Goal: Task Accomplishment & Management: Manage account settings

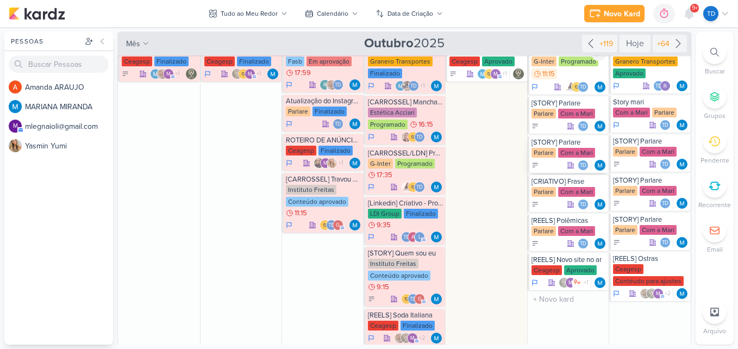
scroll to position [326, 0]
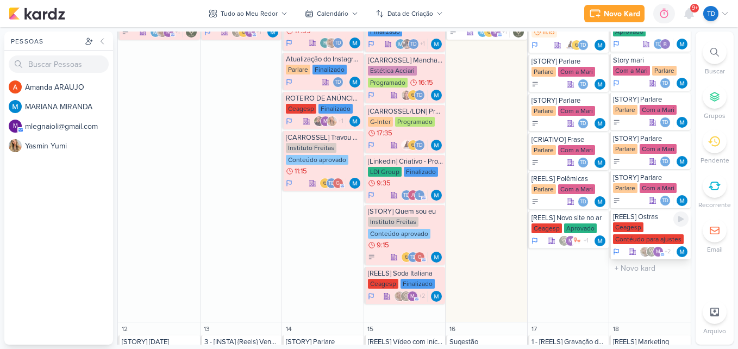
click at [652, 232] on div "Ceagesp Contéudo para ajustes" at bounding box center [651, 233] width 76 height 23
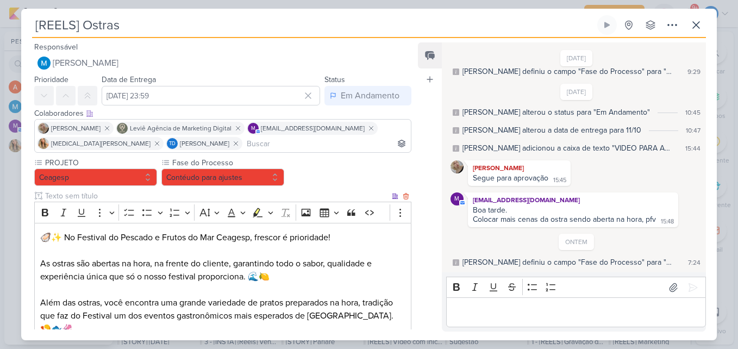
scroll to position [193, 0]
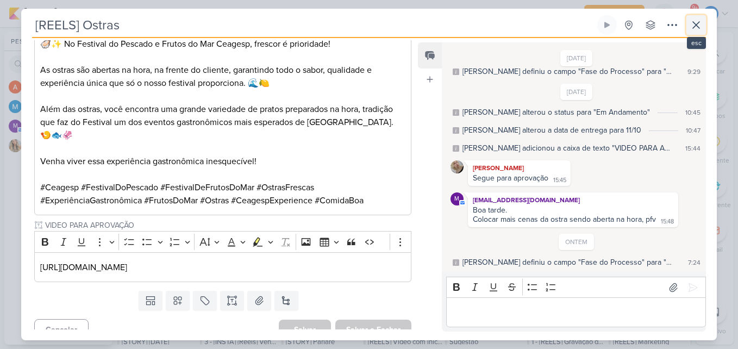
click at [702, 28] on icon at bounding box center [696, 24] width 13 height 13
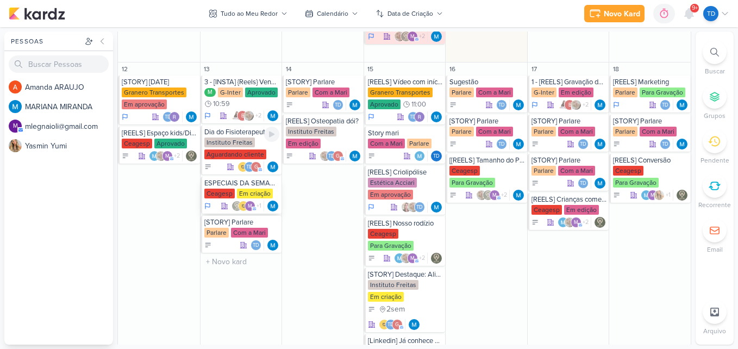
scroll to position [598, 0]
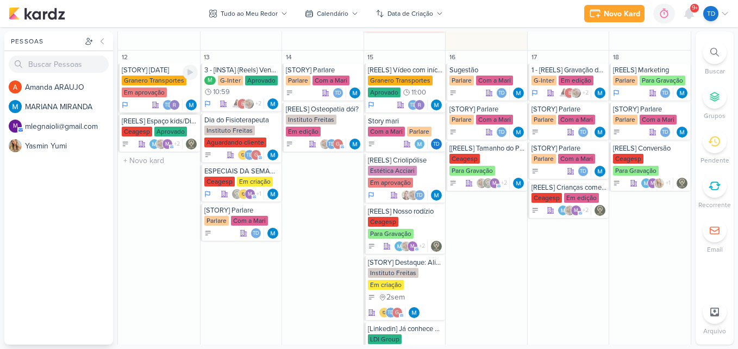
click at [171, 95] on div "Granero Transportes Em aprovação" at bounding box center [160, 87] width 76 height 23
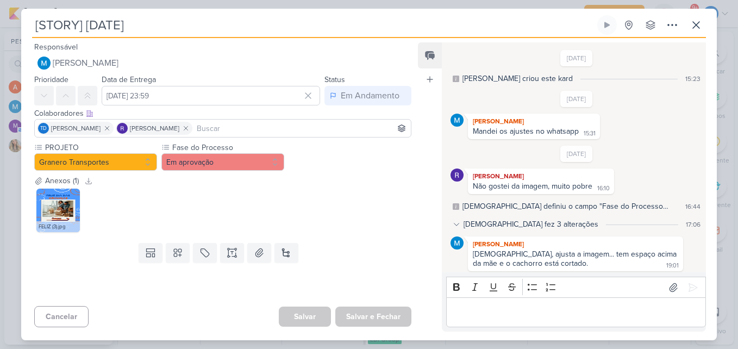
scroll to position [153, 0]
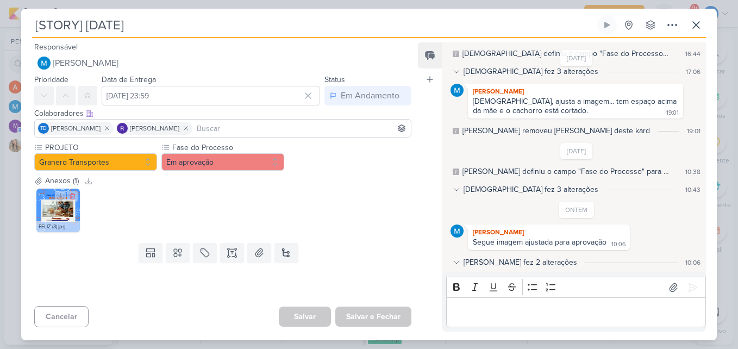
click at [61, 208] on img at bounding box center [57, 210] width 43 height 43
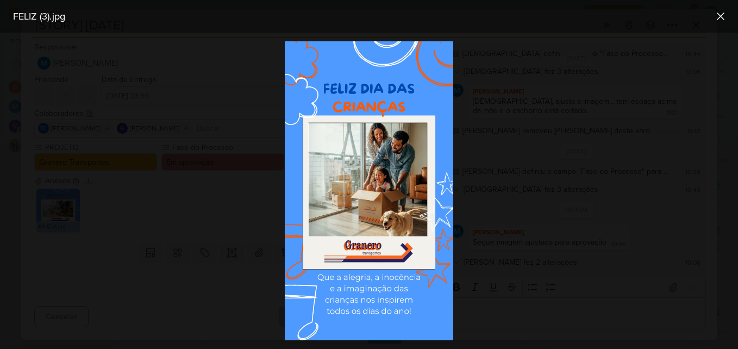
click at [374, 190] on img at bounding box center [369, 190] width 168 height 299
click at [717, 19] on icon at bounding box center [720, 16] width 13 height 13
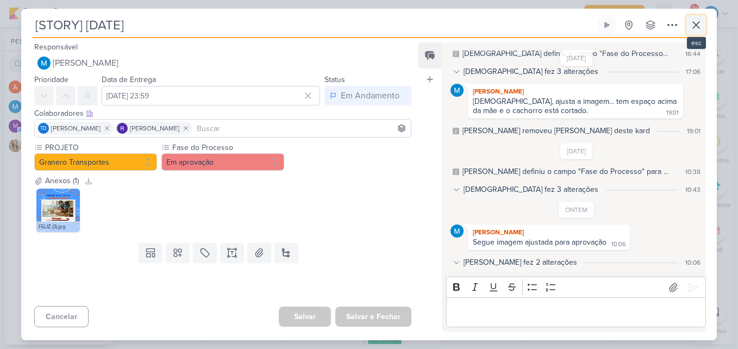
click at [701, 24] on icon at bounding box center [696, 24] width 13 height 13
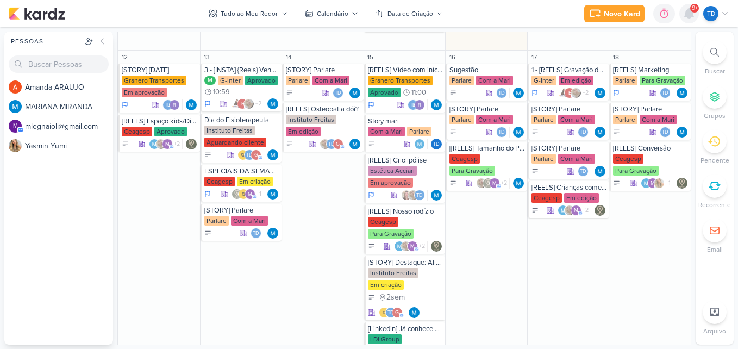
click at [687, 21] on div at bounding box center [689, 14] width 20 height 20
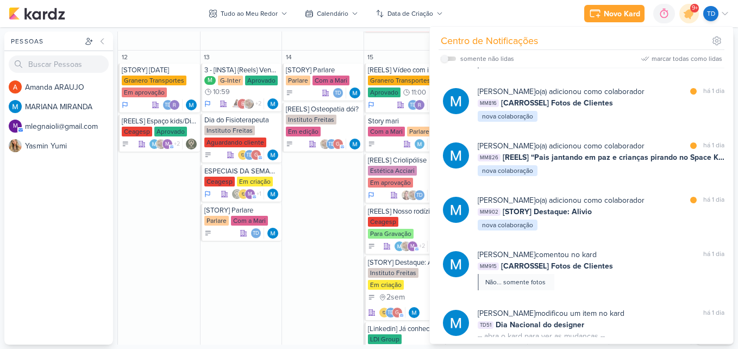
scroll to position [1687, 0]
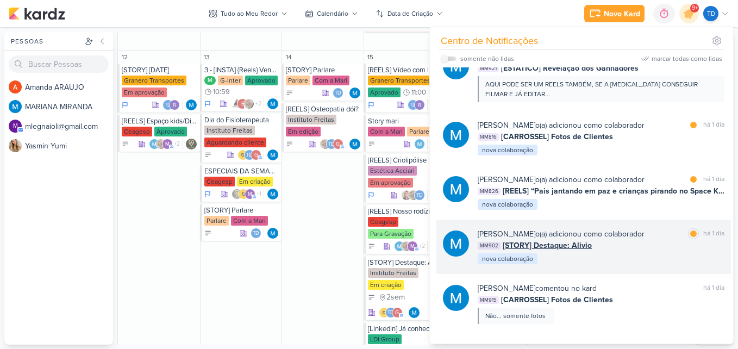
click at [632, 247] on div "MM902 [STORY] Destaque: Alivio" at bounding box center [601, 245] width 247 height 11
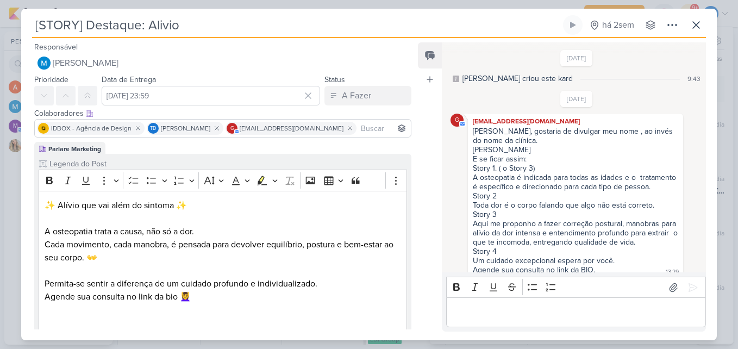
scroll to position [118, 0]
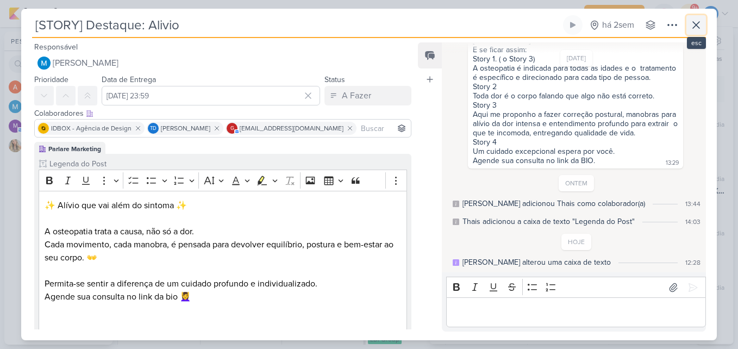
click at [698, 17] on button at bounding box center [696, 25] width 20 height 20
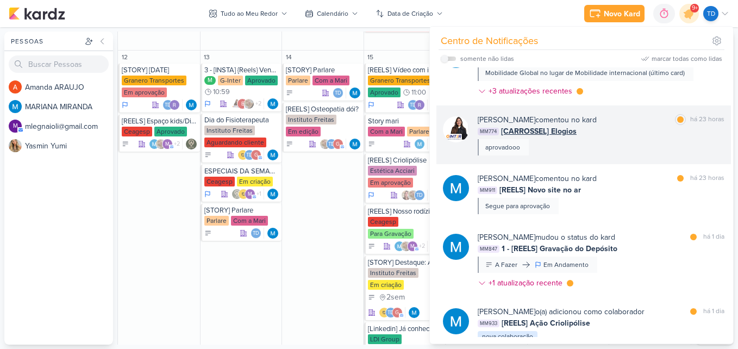
scroll to position [435, 0]
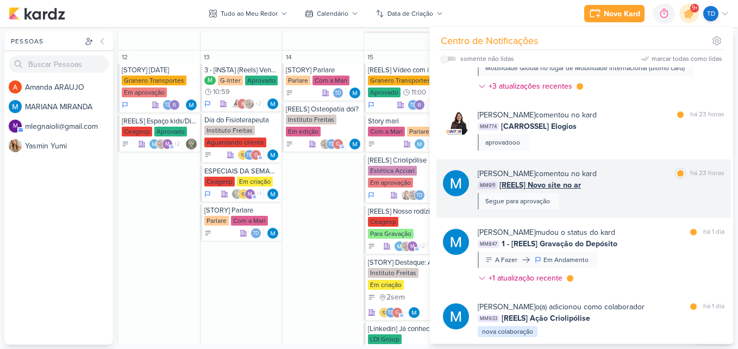
click at [629, 201] on div "MARIANA MIRANDA comentou no kard marcar como lida há 23 horas MM911 [REELS] Nov…" at bounding box center [601, 188] width 247 height 41
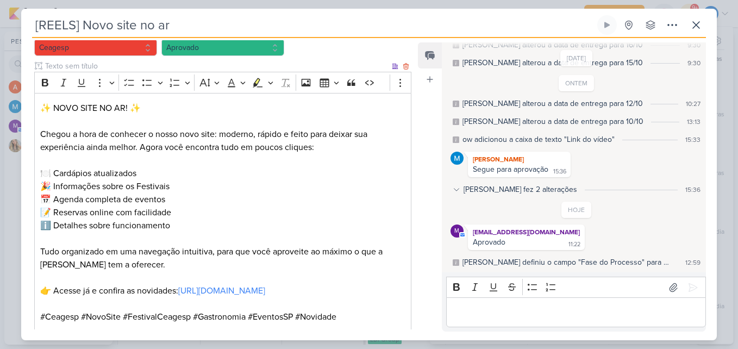
scroll to position [489, 0]
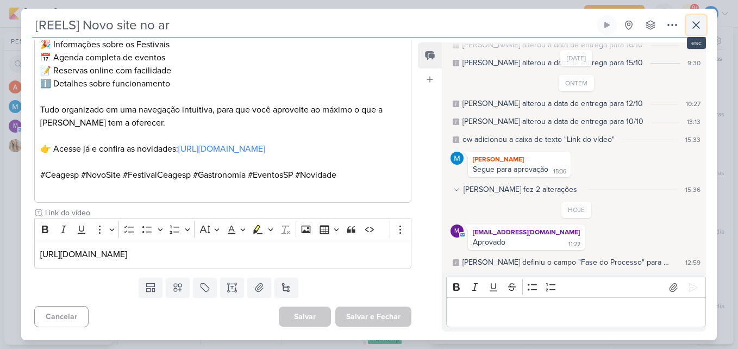
click at [702, 22] on icon at bounding box center [696, 24] width 13 height 13
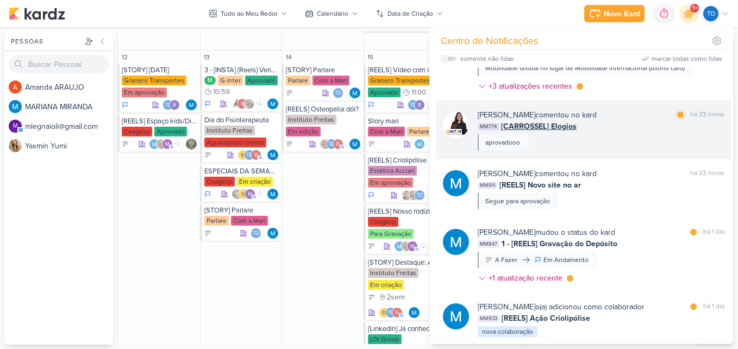
click at [631, 154] on div "Amannda Primo comentou no kard marcar como lida há 23 horas MM774 [CARROSSEL] E…" at bounding box center [583, 130] width 295 height 59
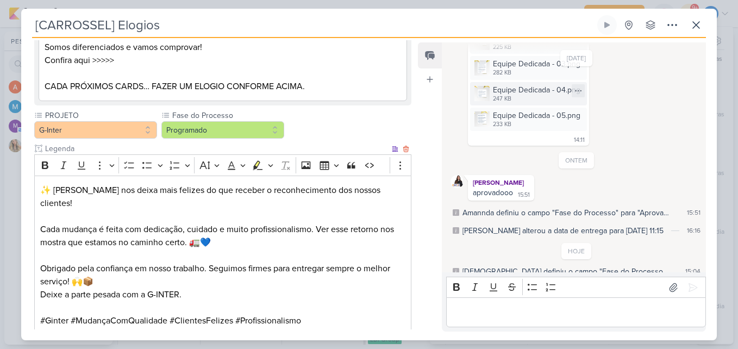
scroll to position [993, 0]
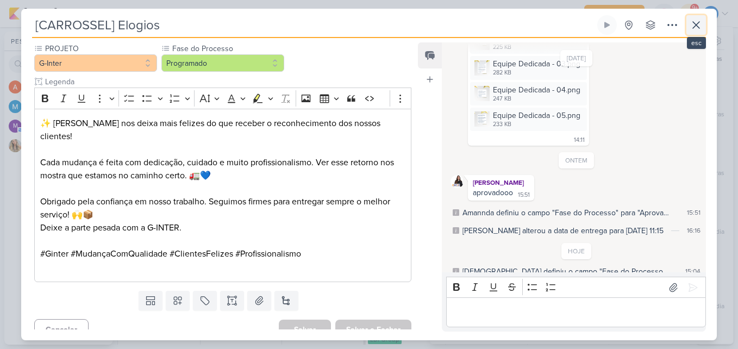
click at [705, 27] on button at bounding box center [696, 25] width 20 height 20
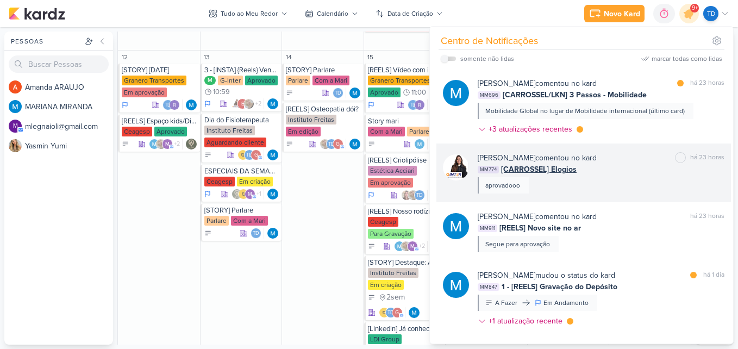
scroll to position [326, 0]
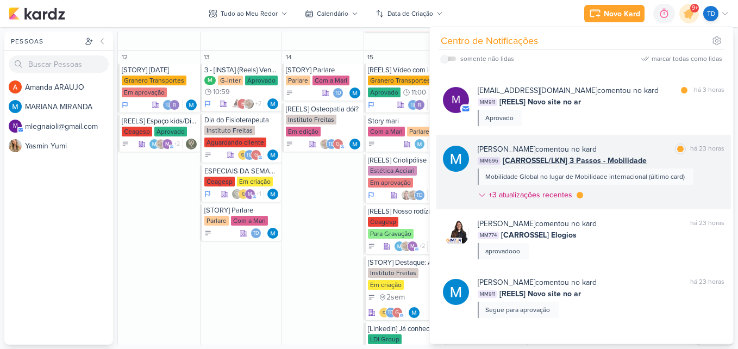
click at [629, 195] on div "MARIANA MIRANDA comentou no kard marcar como lida há 23 horas MM696 [CARROSSEL/…" at bounding box center [601, 173] width 247 height 61
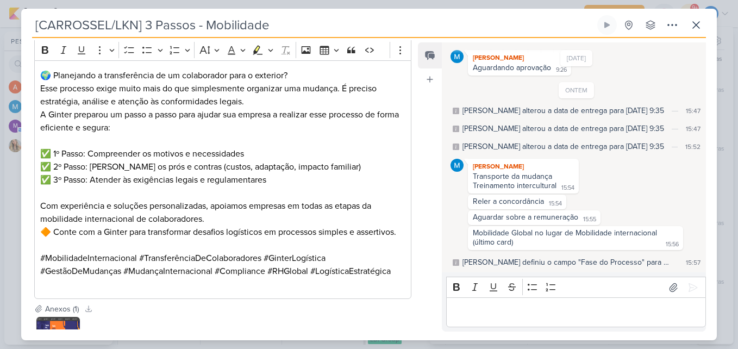
scroll to position [630, 0]
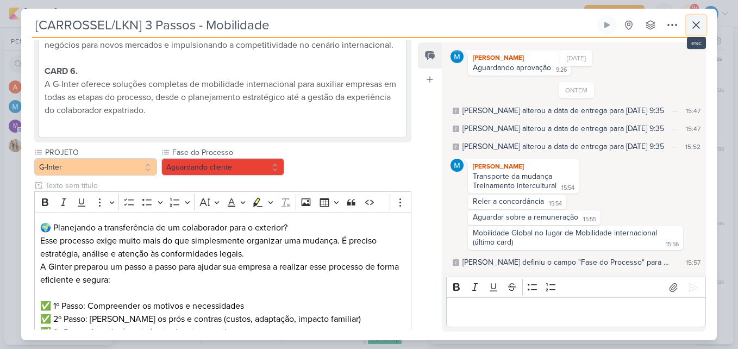
click at [693, 27] on icon at bounding box center [696, 24] width 13 height 13
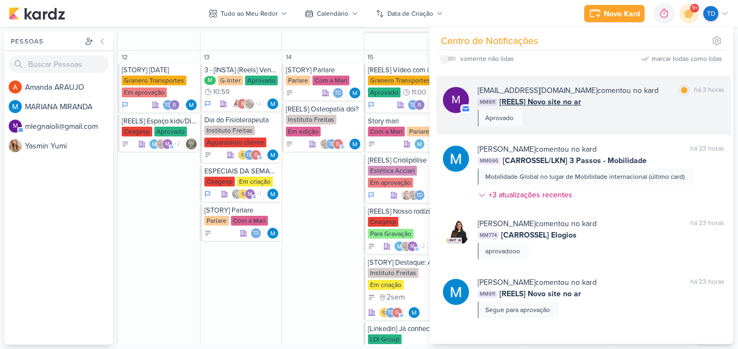
click at [617, 117] on div "mlegnaioli@gmail.com comentou no kard marcar como lida há 3 horas MM911 [REELS]…" at bounding box center [601, 105] width 247 height 41
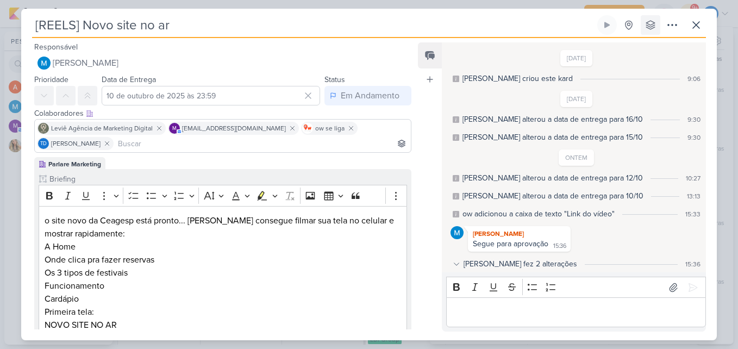
scroll to position [74, 0]
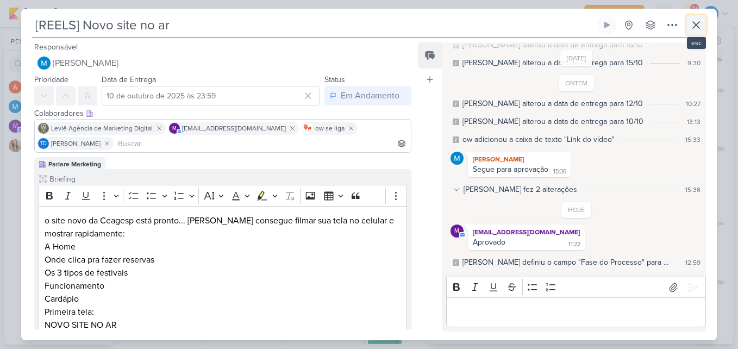
click at [696, 29] on icon at bounding box center [696, 24] width 13 height 13
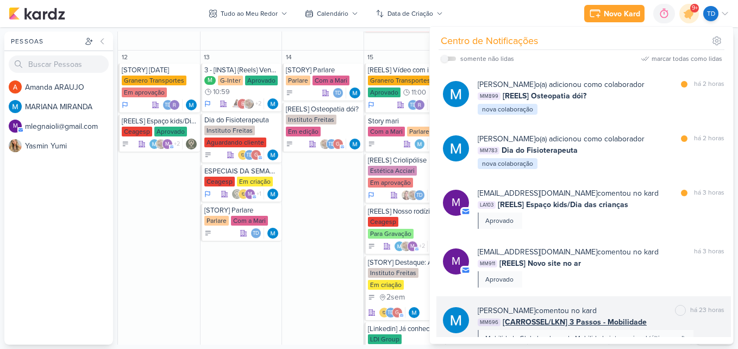
scroll to position [163, 0]
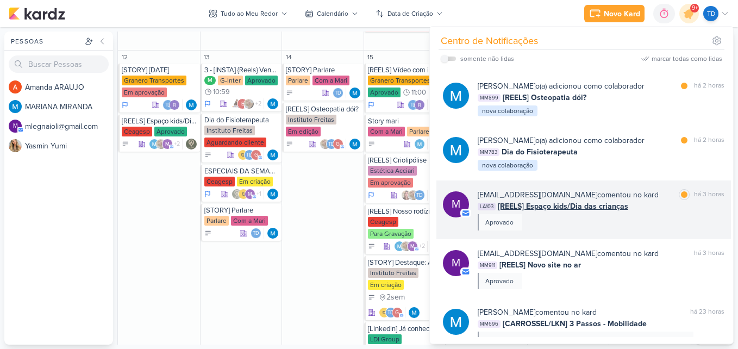
click at [633, 215] on div "mlegnaioli@gmail.com comentou no kard marcar como lida há 3 horas LA103 [REELS]…" at bounding box center [601, 209] width 247 height 41
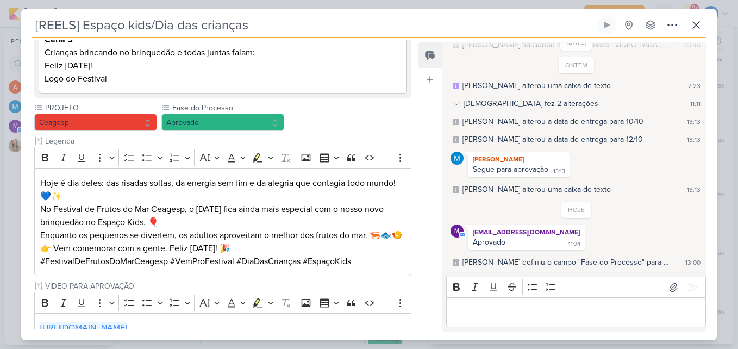
scroll to position [380, 0]
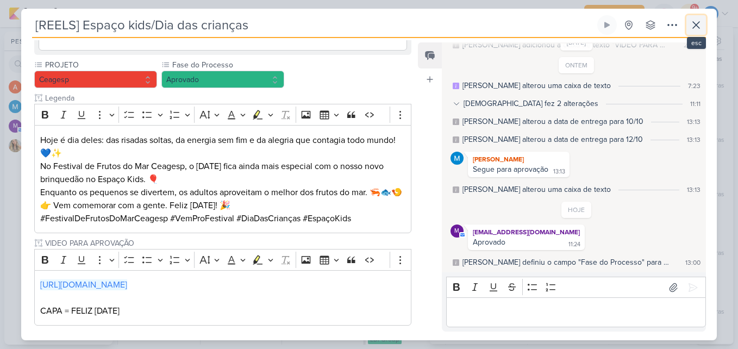
click at [692, 23] on icon at bounding box center [696, 24] width 13 height 13
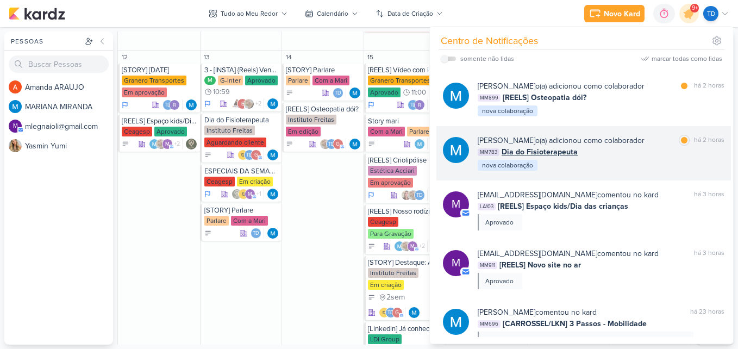
click at [650, 164] on div "MARIANA MIRANDA o(a) adicionou como colaborador marcar como lida há 2 horas MM7…" at bounding box center [601, 153] width 247 height 37
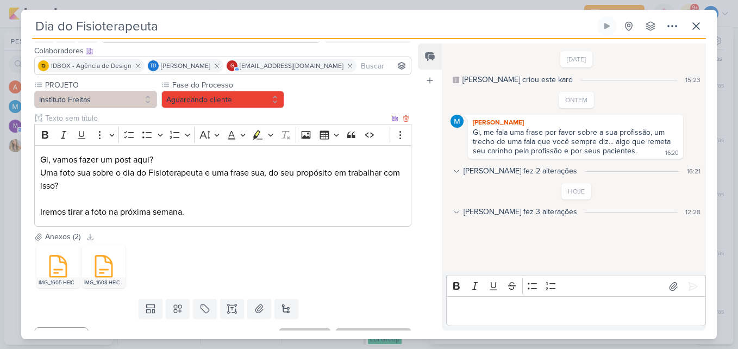
scroll to position [84, 0]
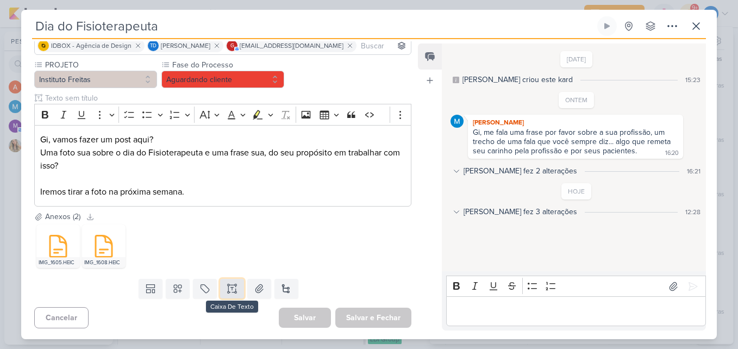
click at [223, 298] on button at bounding box center [232, 289] width 24 height 20
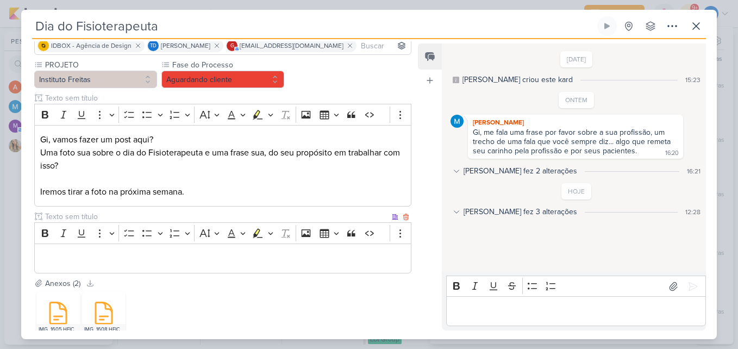
click at [71, 214] on input "text" at bounding box center [216, 216] width 347 height 11
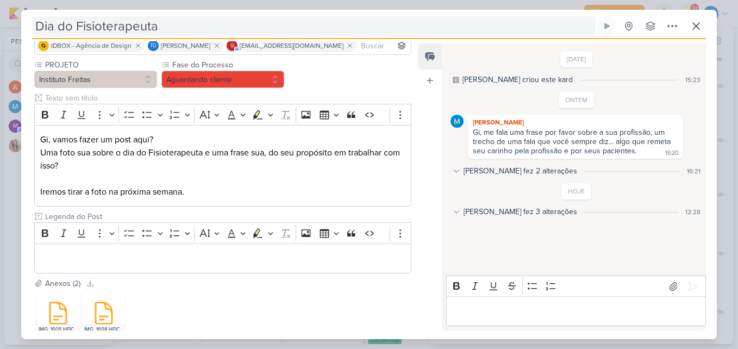
type input "Legenda do Post"
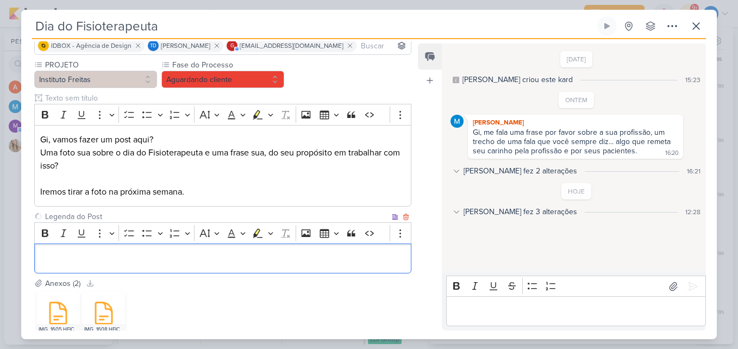
click at [96, 267] on div "Editor editing area: main" at bounding box center [222, 258] width 377 height 30
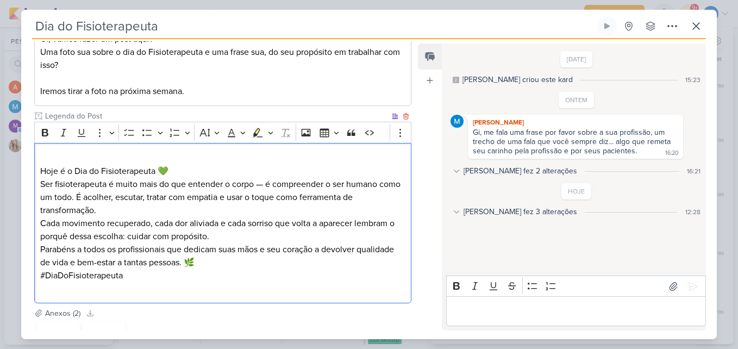
scroll to position [203, 0]
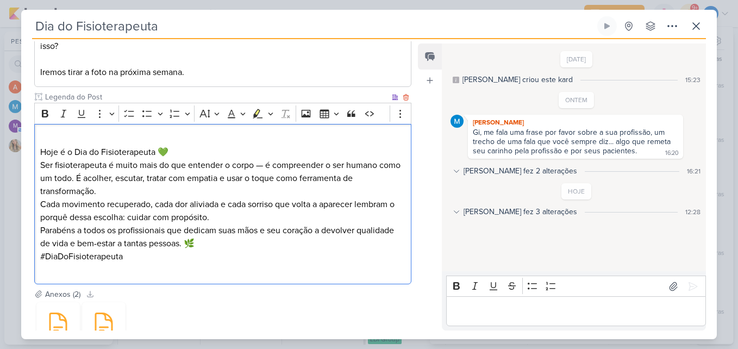
click at [41, 149] on p "Hoje é o Dia do Fisioterapeuta 💚" at bounding box center [222, 146] width 365 height 26
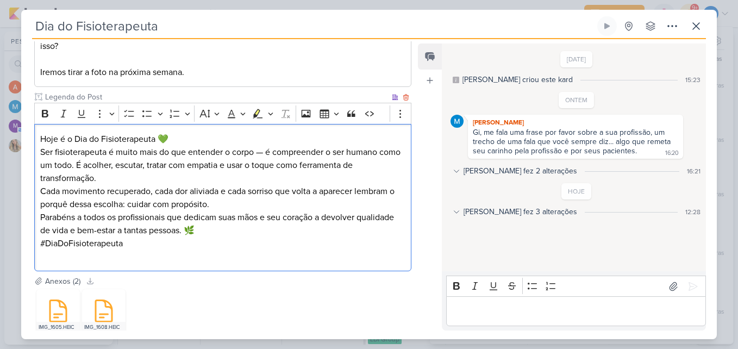
click at [186, 140] on p "Hoje é o Dia do Fisioterapeuta 💚" at bounding box center [222, 139] width 365 height 13
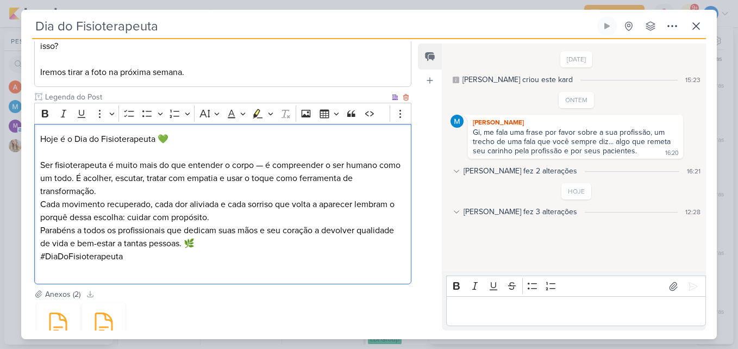
click at [265, 164] on p "Ser fisioterapeuta é muito mais do que entender o corpo — é compreender o ser h…" at bounding box center [222, 178] width 365 height 39
click at [75, 176] on p "Ser fisioterapeuta é muito mais do que entender o corpo é compreender o ser hum…" at bounding box center [222, 178] width 365 height 39
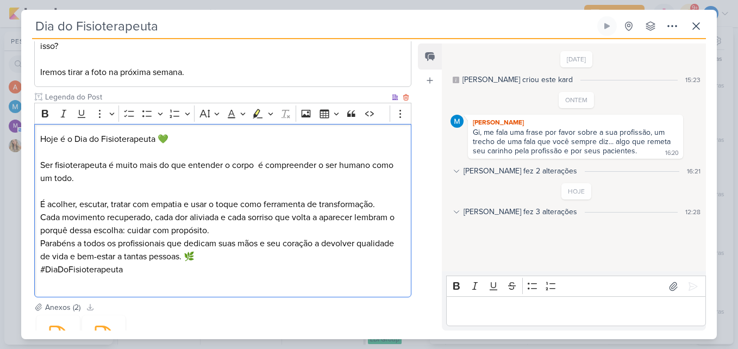
click at [215, 228] on p "Cada movimento recuperado, cada dor aliviada e cada sorriso que volta a aparece…" at bounding box center [222, 224] width 365 height 26
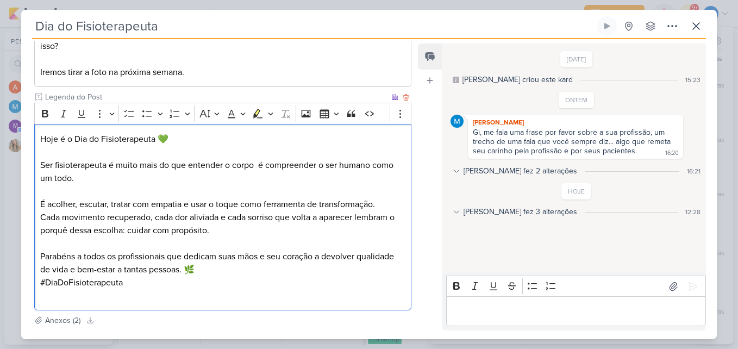
click at [204, 272] on p "Parabéns a todos os profissionais que dedicam suas mãos e seu coração a devolve…" at bounding box center [222, 263] width 365 height 26
click at [148, 308] on p "#DiaDoFisioterapeuta" at bounding box center [222, 315] width 365 height 26
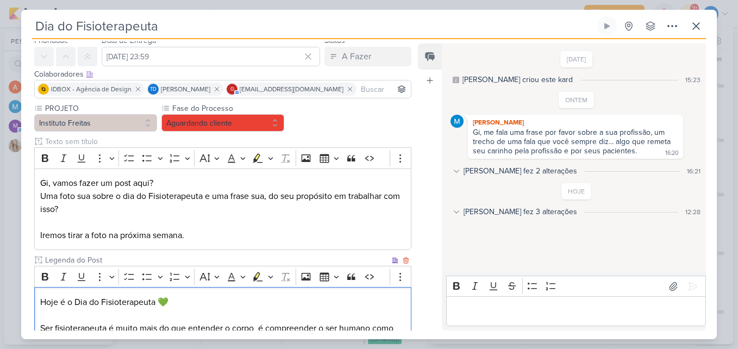
scroll to position [333, 0]
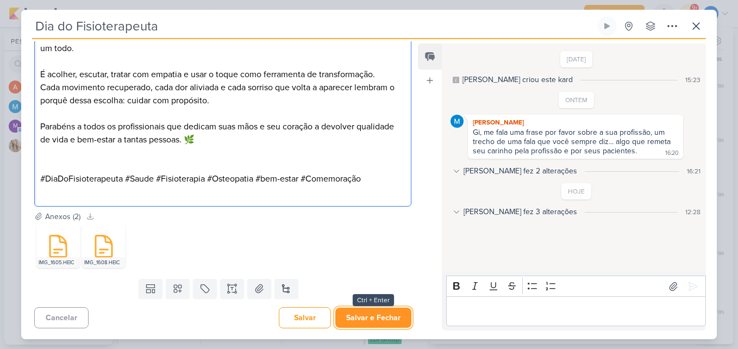
click at [391, 313] on button "Salvar e Fechar" at bounding box center [373, 318] width 76 height 20
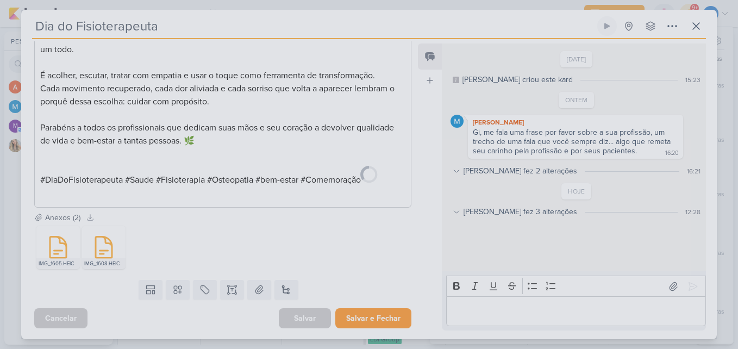
scroll to position [332, 0]
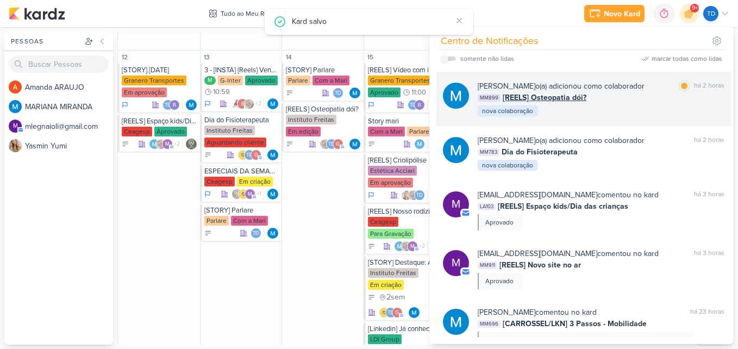
click at [630, 110] on div "MARIANA MIRANDA o(a) adicionou como colaborador marcar como lida há 2 horas MM8…" at bounding box center [601, 98] width 247 height 37
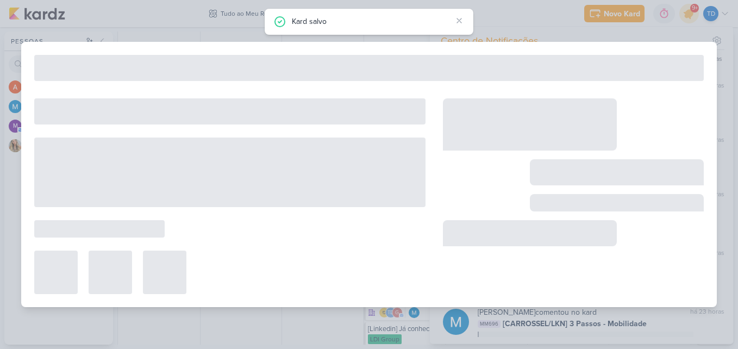
type input "[REELS] Osteopatia dói?"
type input "14 de outubro de 2025 às 23:59"
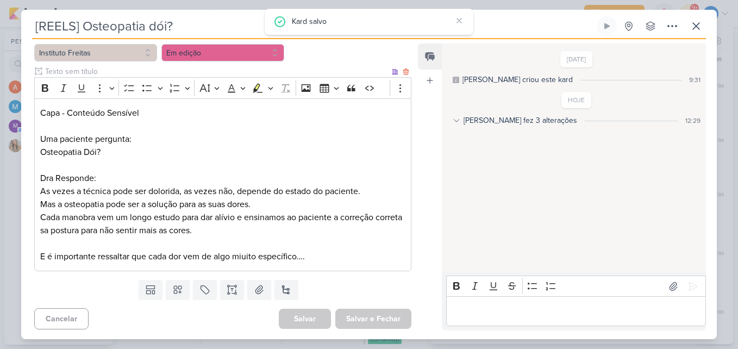
scroll to position [111, 0]
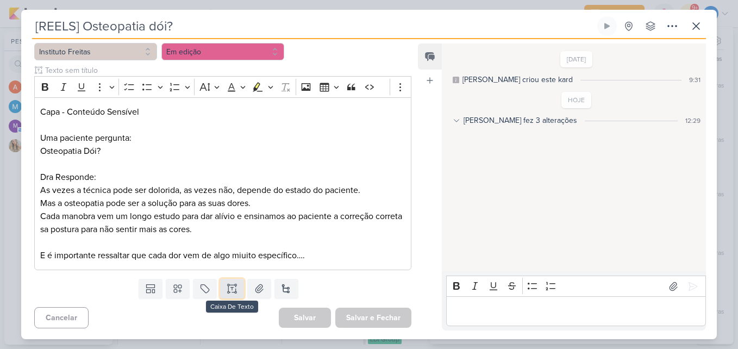
click at [237, 284] on button at bounding box center [232, 289] width 24 height 20
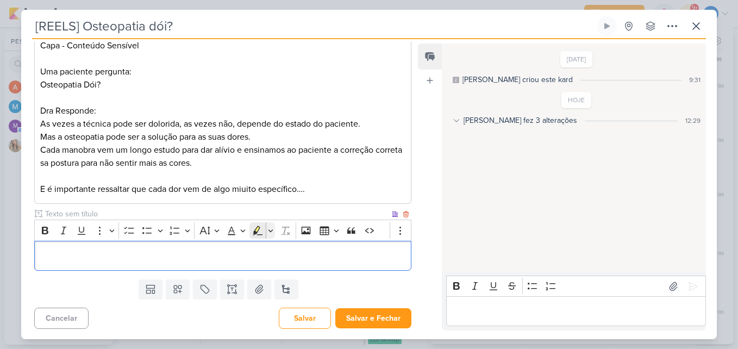
scroll to position [178, 0]
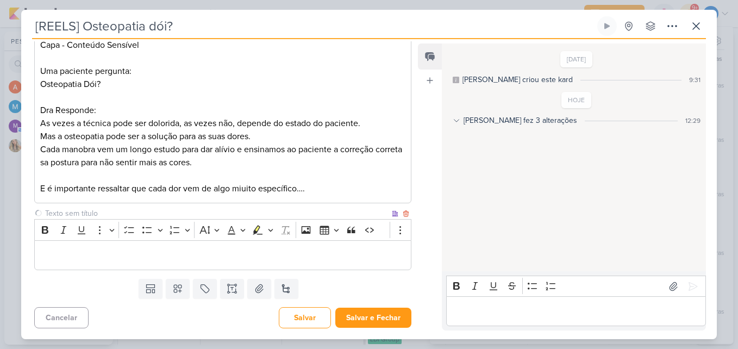
click at [74, 210] on input "text" at bounding box center [216, 213] width 347 height 11
type input "Legenda do Post"
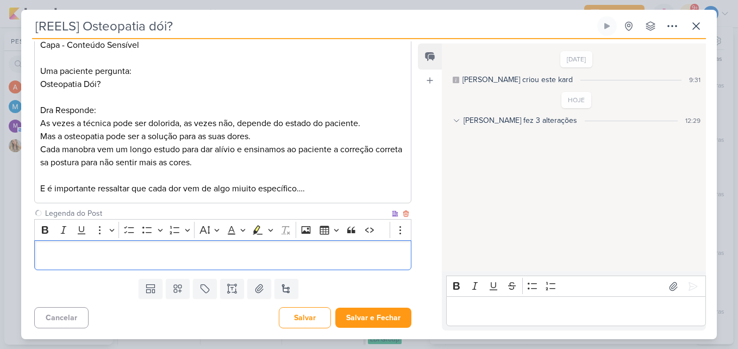
click at [165, 252] on p "Editor editing area: main" at bounding box center [222, 255] width 365 height 13
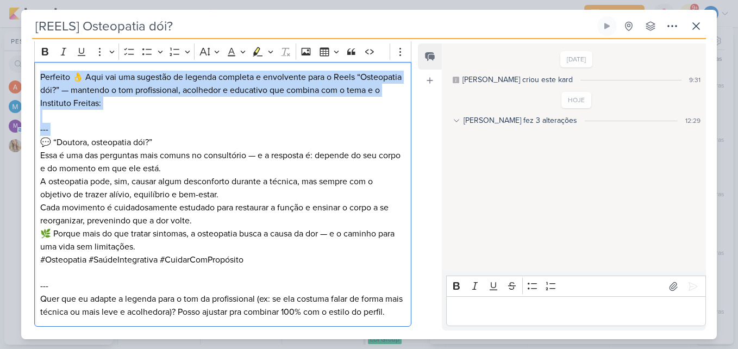
drag, startPoint x: 40, startPoint y: 139, endPoint x: 38, endPoint y: 78, distance: 61.4
click at [38, 78] on div "Perfeito 👌 Aqui vai uma sugestão de legenda completa e envolvente para o Reels …" at bounding box center [222, 194] width 377 height 265
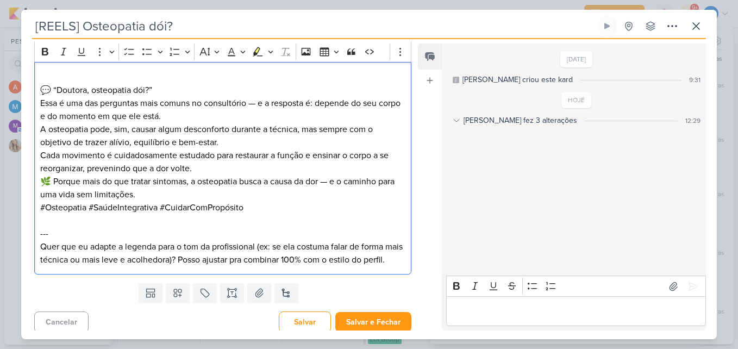
click at [41, 84] on p "💬 “Doutora, osteopatia dói?”" at bounding box center [222, 90] width 365 height 13
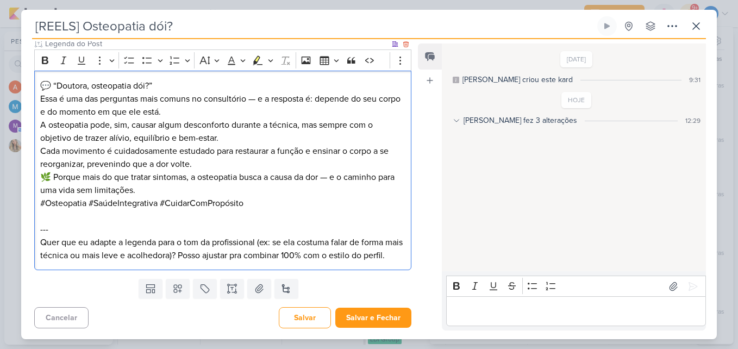
click at [169, 79] on p "💬 “Doutora, osteopatia dói?”" at bounding box center [222, 85] width 365 height 13
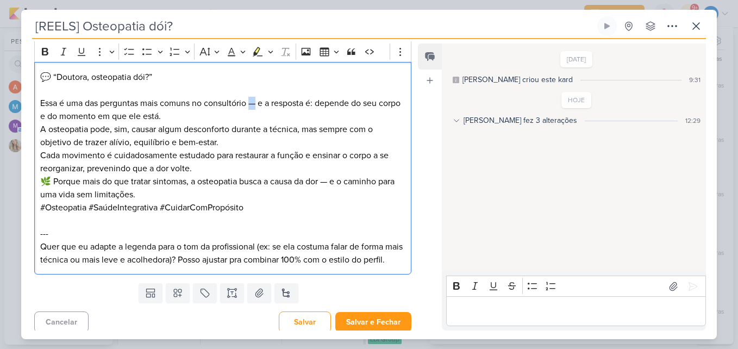
drag, startPoint x: 257, startPoint y: 103, endPoint x: 251, endPoint y: 105, distance: 6.2
click at [251, 105] on p "Essa é uma das perguntas mais comuns no consultório — e a resposta é: depende d…" at bounding box center [222, 110] width 365 height 26
click at [180, 118] on p "Essa é uma das perguntas mais comuns no consultório e a resposta é: depende do …" at bounding box center [222, 110] width 365 height 26
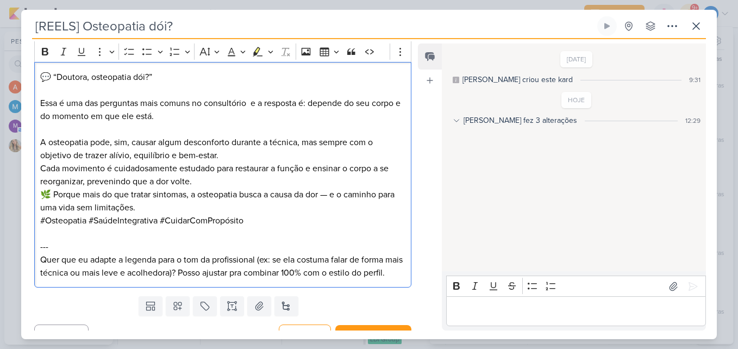
click at [235, 156] on p "A osteopatia pode, sim, causar algum desconforto durante a técnica, mas sempre …" at bounding box center [222, 162] width 365 height 52
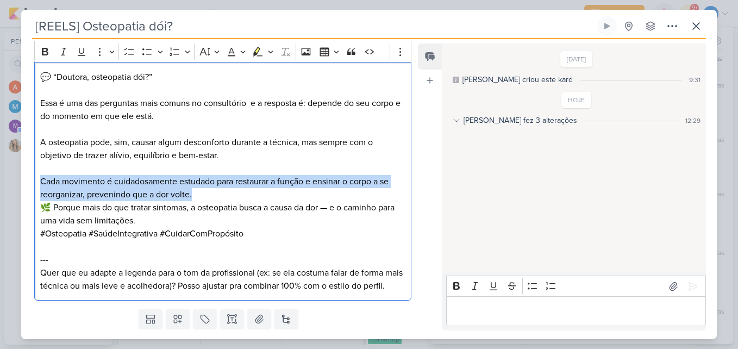
drag, startPoint x: 201, startPoint y: 194, endPoint x: 37, endPoint y: 184, distance: 163.9
click at [37, 184] on div "💬 “Doutora, osteopatia dói?” Essa é uma das perguntas mais comuns no consultóri…" at bounding box center [222, 181] width 377 height 239
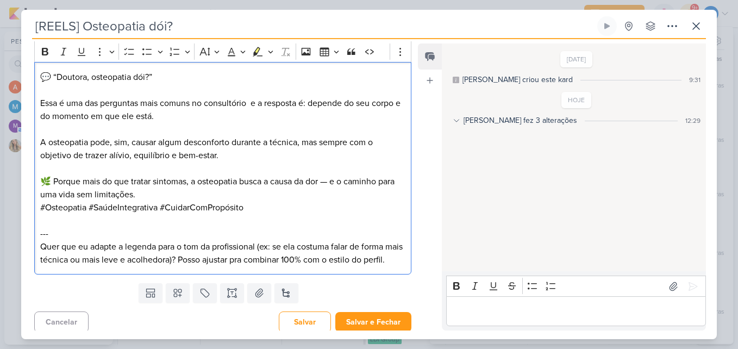
click at [332, 181] on p "🌿 Porque mais do que tratar sintomas, a osteopatia busca a causa da dor — e o c…" at bounding box center [222, 188] width 365 height 26
click at [136, 193] on p "🌿 Porque mais do que tratar sintomas, a osteopatia busca a causa da dor e o cam…" at bounding box center [222, 188] width 365 height 26
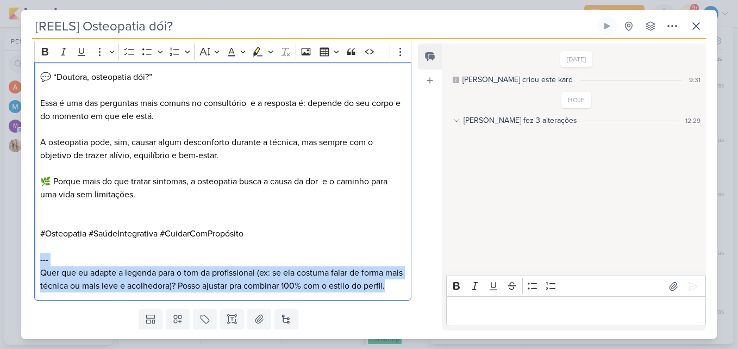
drag, startPoint x: 84, startPoint y: 310, endPoint x: 35, endPoint y: 260, distance: 69.6
click at [35, 260] on div "💬 “Doutora, osteopatia dói?” Essa é uma das perguntas mais comuns no consultóri…" at bounding box center [222, 181] width 377 height 239
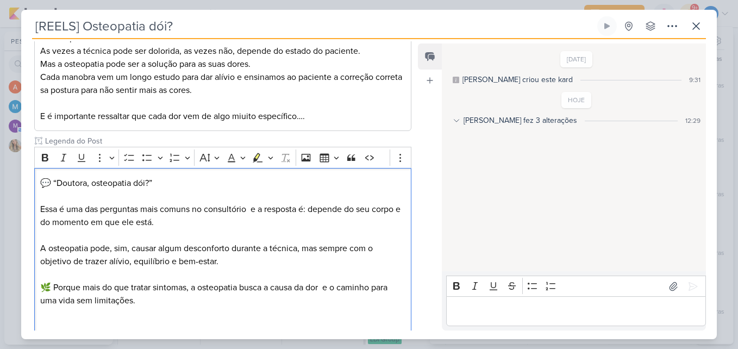
scroll to position [335, 0]
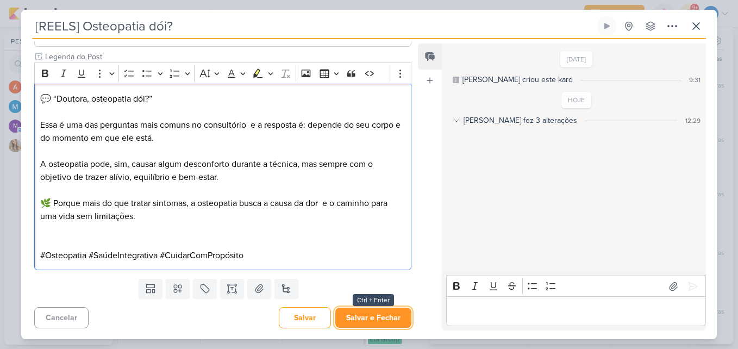
click at [365, 323] on button "Salvar e Fechar" at bounding box center [373, 318] width 76 height 20
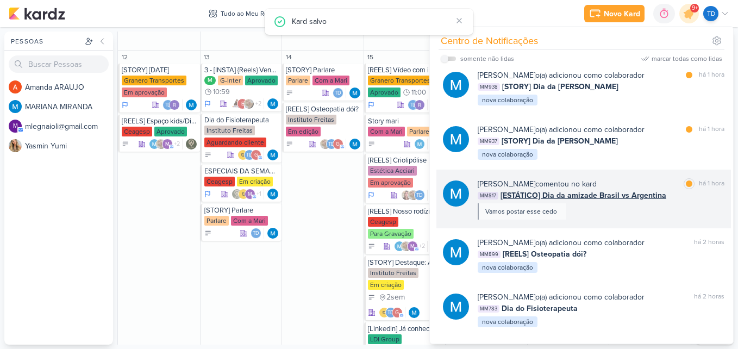
scroll to position [0, 0]
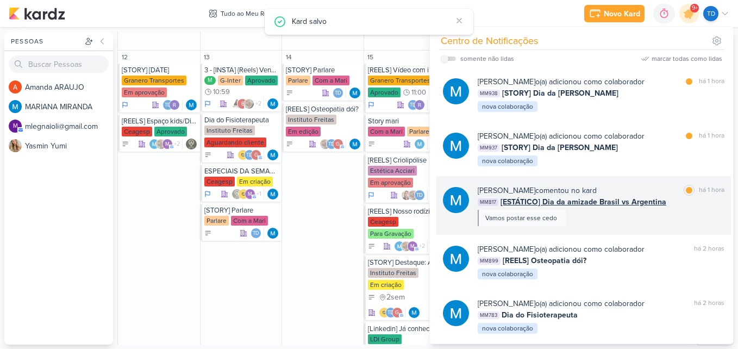
click at [607, 220] on div "MARIANA MIRANDA comentou no kard marcar como lida há 1 hora MM817 [ESTÁTICO] Di…" at bounding box center [601, 205] width 247 height 41
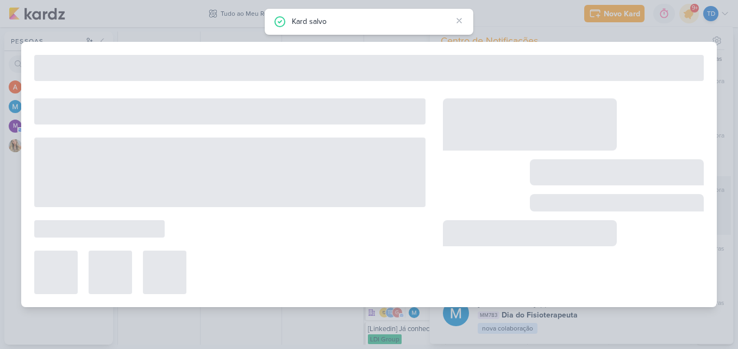
type input "[ESTÁTICO] Dia da amizade Brasil vs Argentina"
type input "30 de novembro de 2025 às 10:25"
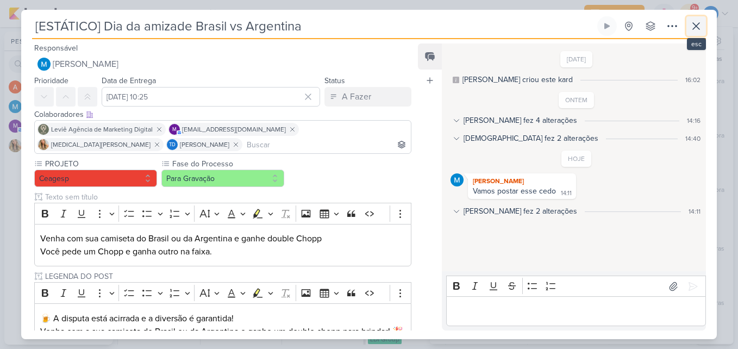
click at [700, 24] on icon at bounding box center [696, 26] width 13 height 13
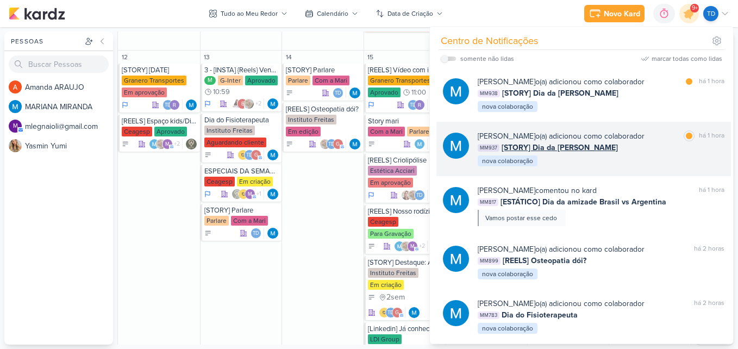
click at [638, 160] on div "MARIANA MIRANDA o(a) adicionou como colaborador marcar como lida há 1 hora MM93…" at bounding box center [601, 148] width 247 height 37
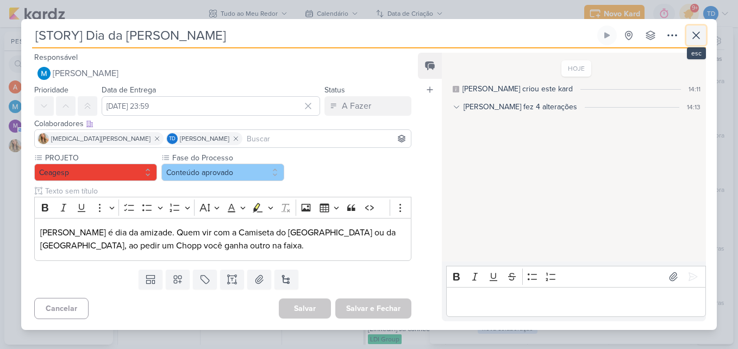
click at [696, 30] on icon at bounding box center [696, 35] width 13 height 13
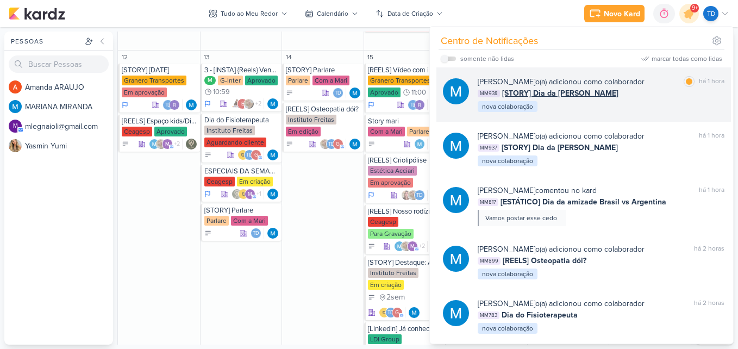
click at [600, 111] on div "MARIANA MIRANDA o(a) adicionou como colaborador marcar como lida há 1 hora MM93…" at bounding box center [601, 94] width 247 height 37
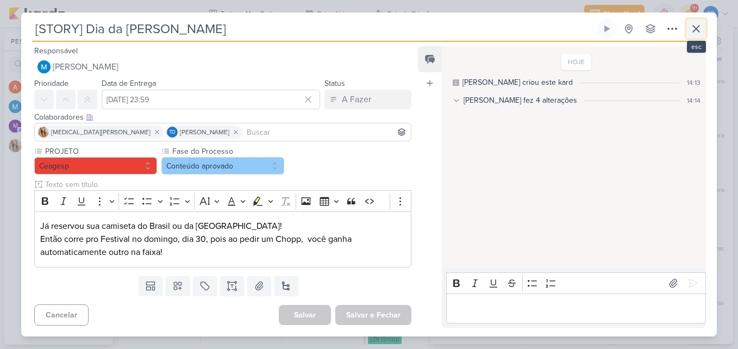
click at [695, 24] on icon at bounding box center [696, 28] width 13 height 13
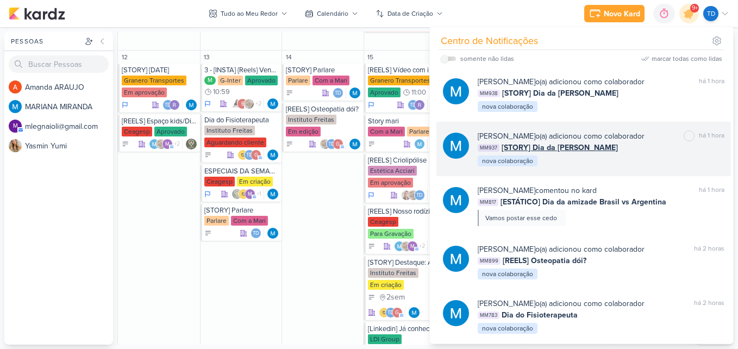
click at [609, 155] on div "MARIANA MIRANDA o(a) adicionou como colaborador marcar como não lida há 1 hora …" at bounding box center [601, 148] width 247 height 37
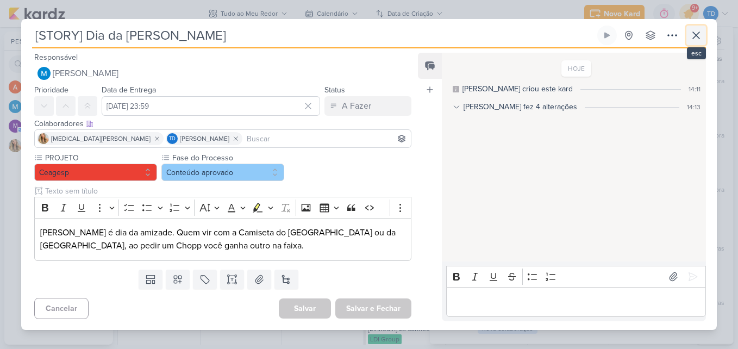
click at [689, 35] on button at bounding box center [696, 36] width 20 height 20
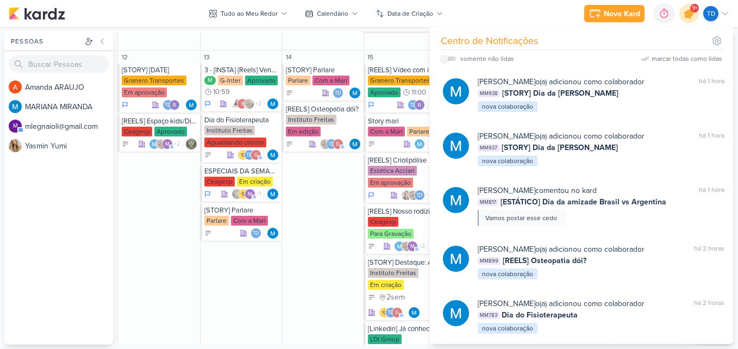
click at [686, 18] on icon at bounding box center [689, 13] width 18 height 18
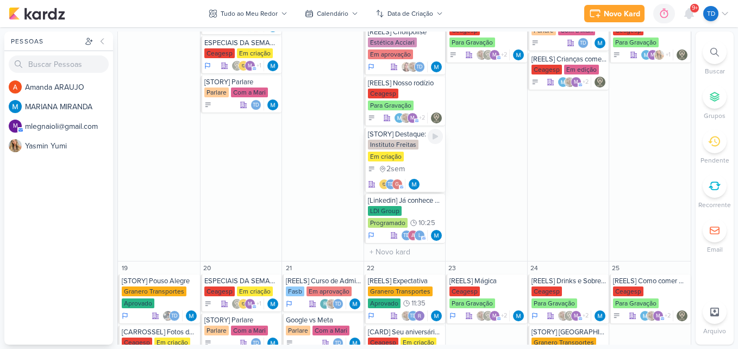
scroll to position [761, 0]
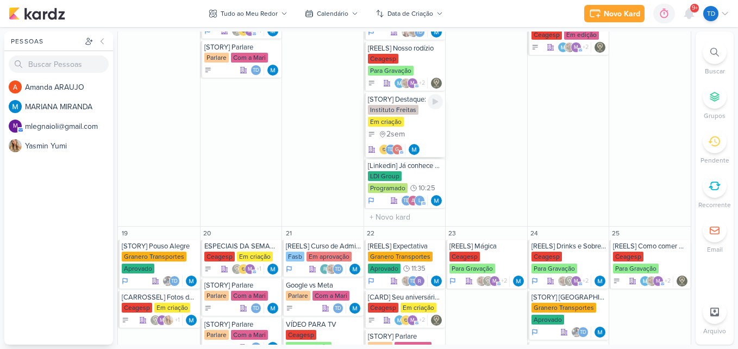
click at [413, 126] on div "Instituto Freitas Em criação" at bounding box center [406, 116] width 76 height 23
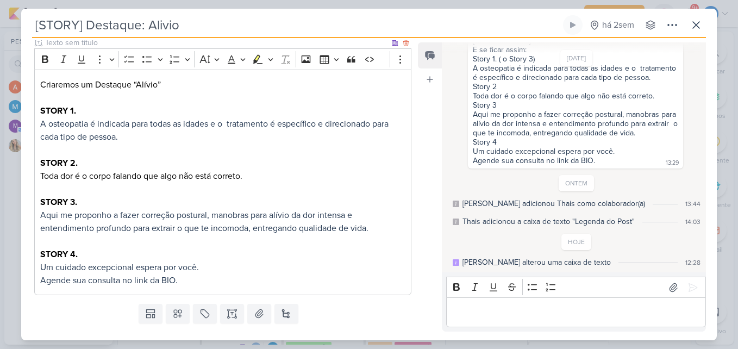
scroll to position [381, 0]
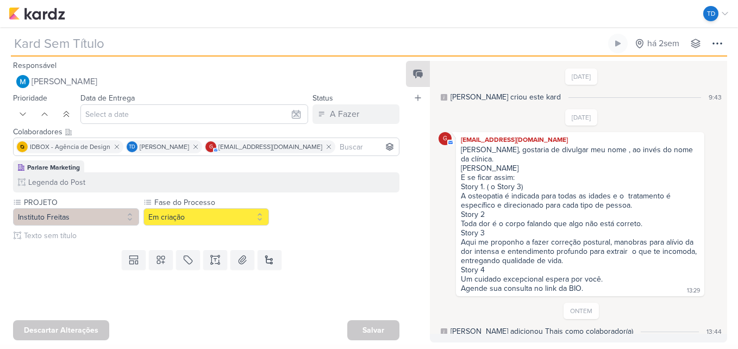
type input "[STORY] Destaque: Alivio"
type input "15 de outubro de 2025 às 23:59"
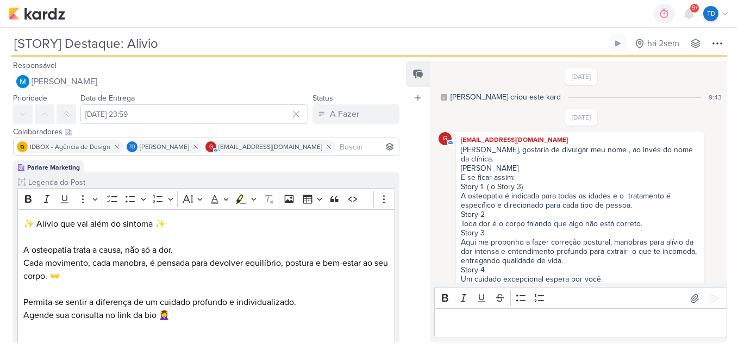
scroll to position [108, 0]
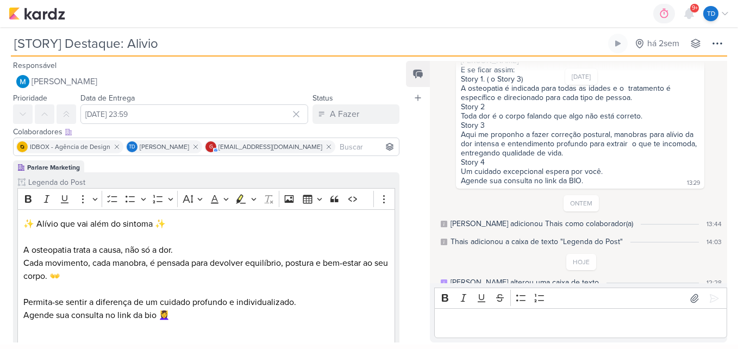
click at [337, 145] on input at bounding box center [366, 146] width 59 height 13
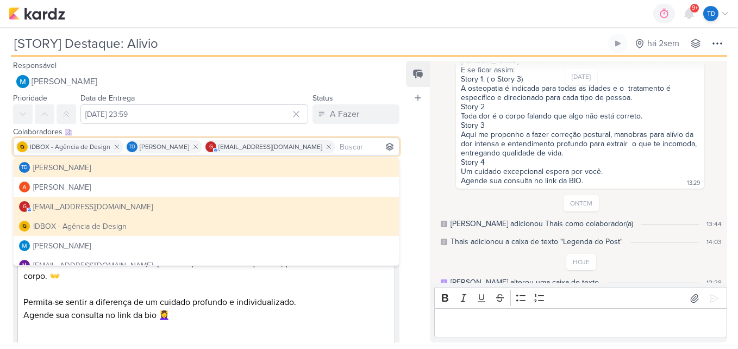
scroll to position [29, 0]
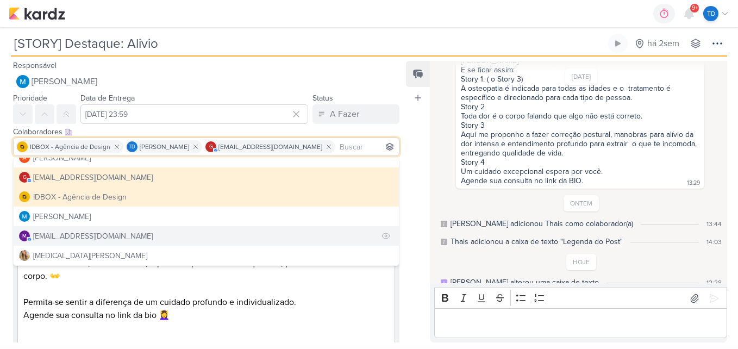
click at [68, 240] on div "mlegnaioli@gmail.com" at bounding box center [93, 235] width 120 height 11
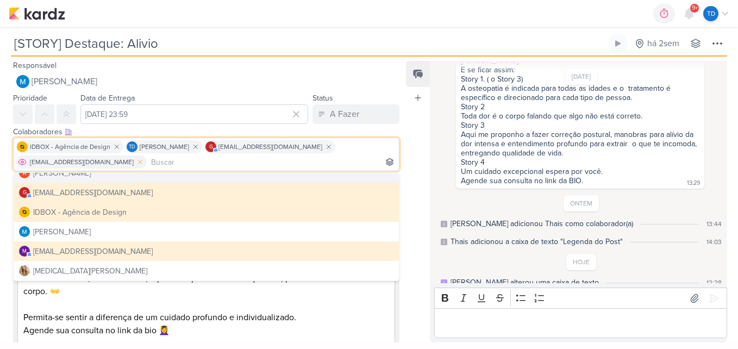
click at [136, 164] on icon at bounding box center [140, 162] width 8 height 8
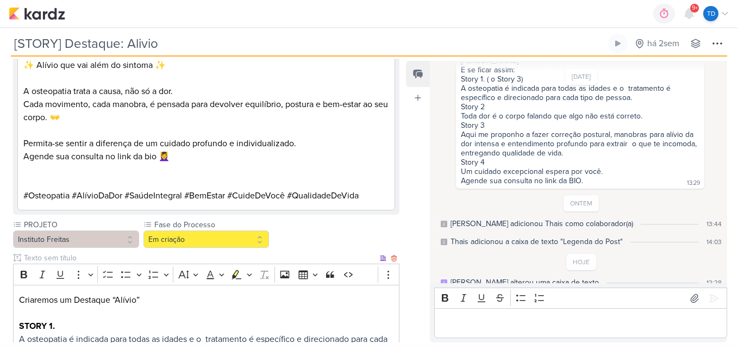
scroll to position [163, 0]
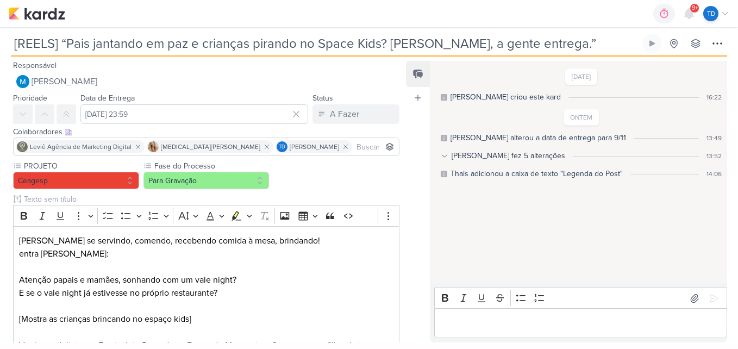
click at [354, 146] on input at bounding box center [375, 146] width 42 height 13
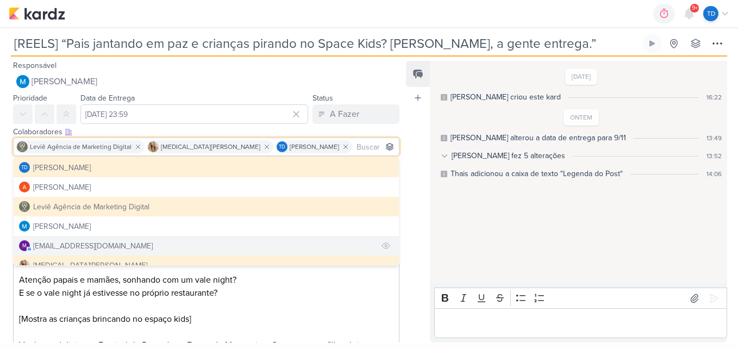
click at [77, 244] on div "[EMAIL_ADDRESS][DOMAIN_NAME]" at bounding box center [93, 245] width 120 height 11
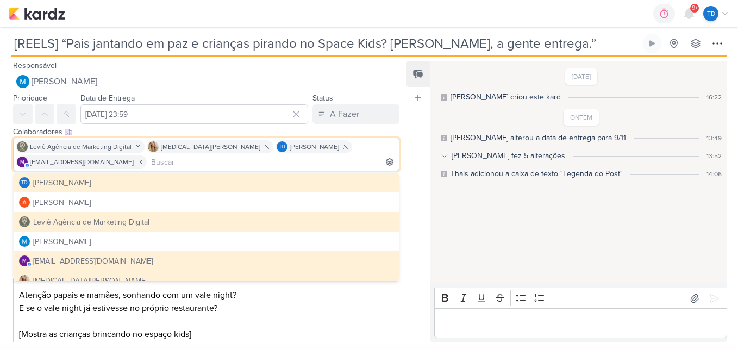
click at [334, 303] on p "E se o vale night já estivesse no próprio restaurante?" at bounding box center [206, 308] width 375 height 13
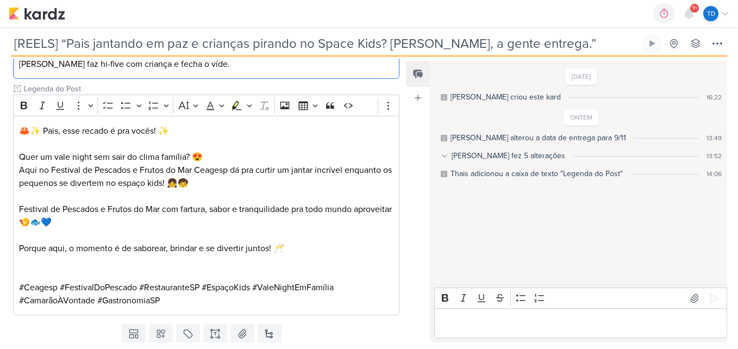
scroll to position [368, 0]
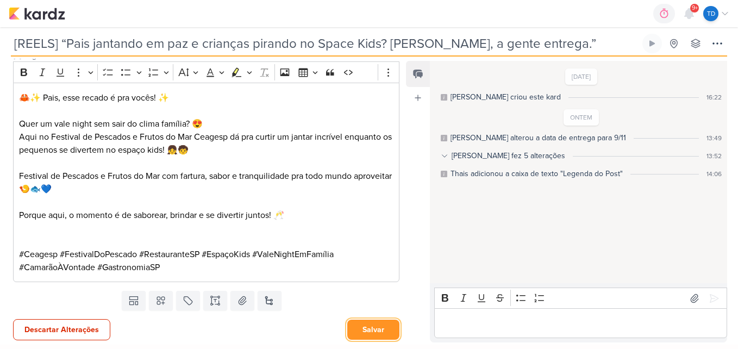
click at [382, 336] on button "Salvar" at bounding box center [373, 330] width 52 height 20
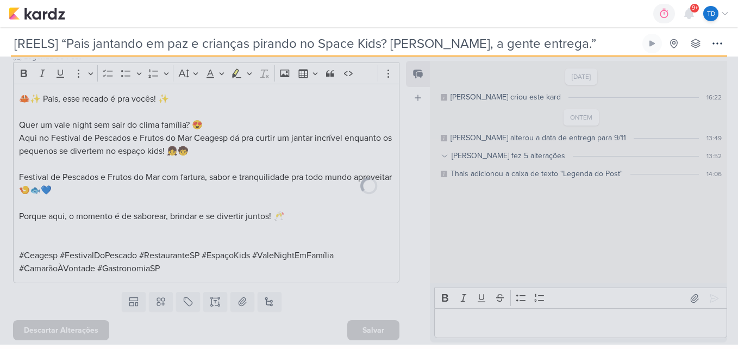
scroll to position [367, 0]
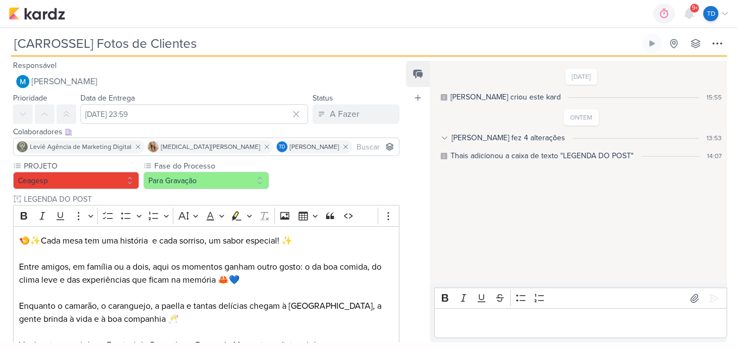
click at [354, 144] on input at bounding box center [375, 146] width 42 height 13
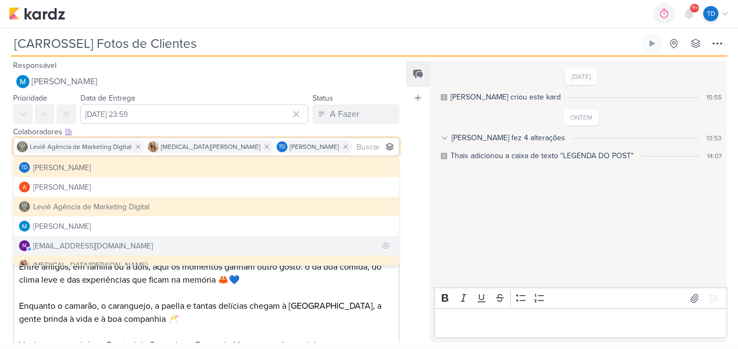
click at [105, 241] on div "[EMAIL_ADDRESS][DOMAIN_NAME]" at bounding box center [93, 245] width 120 height 11
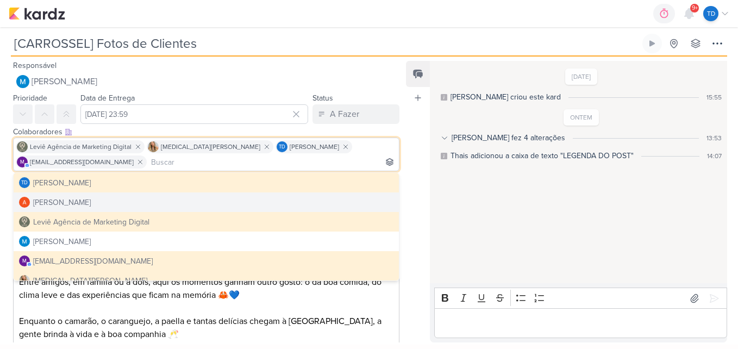
click at [409, 196] on div "Feed Atrelar email Solte o email para atrelar ao kard" at bounding box center [418, 202] width 24 height 282
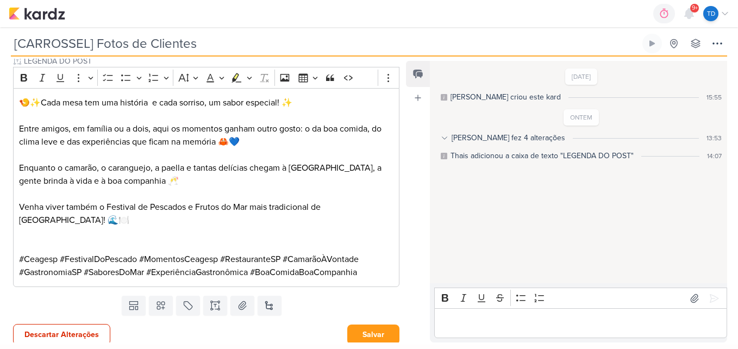
scroll to position [158, 0]
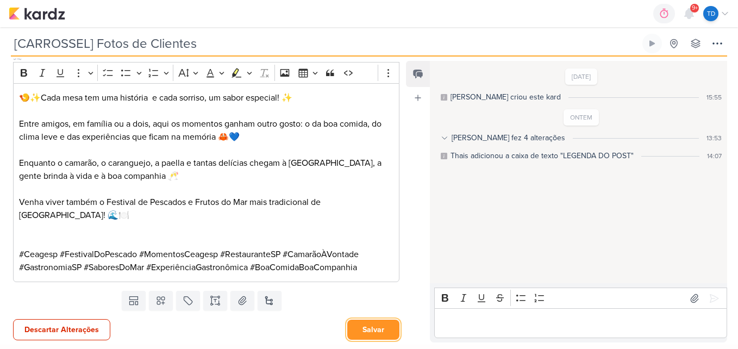
click at [380, 336] on button "Salvar" at bounding box center [373, 330] width 52 height 20
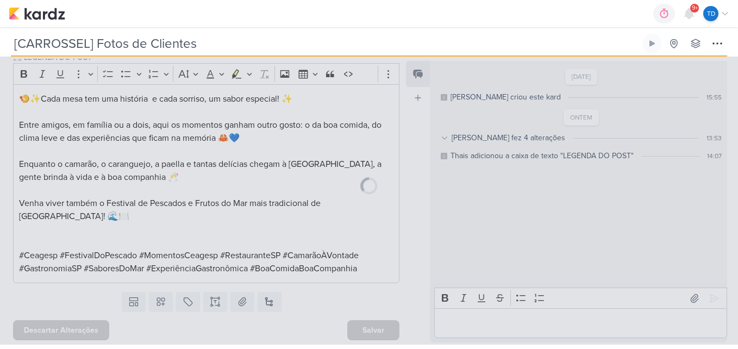
scroll to position [157, 0]
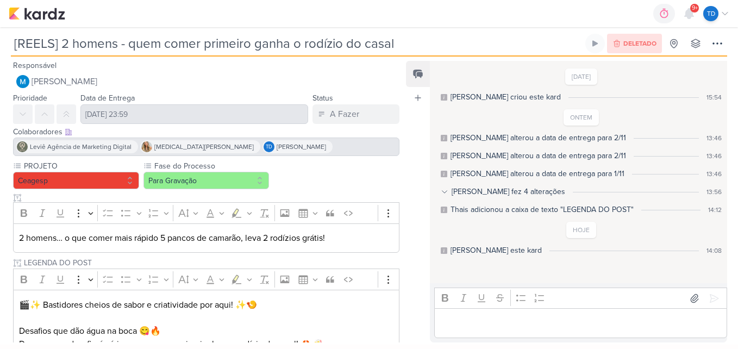
click at [309, 152] on div "Leviê Agência de Marketing Digital Yasmin Yumi Td Thais de carvalho" at bounding box center [206, 146] width 386 height 18
click at [301, 148] on div "Leviê Agência de Marketing Digital Yasmin Yumi Td Thais de carvalho" at bounding box center [206, 146] width 386 height 18
drag, startPoint x: 301, startPoint y: 148, endPoint x: 331, endPoint y: 176, distance: 41.2
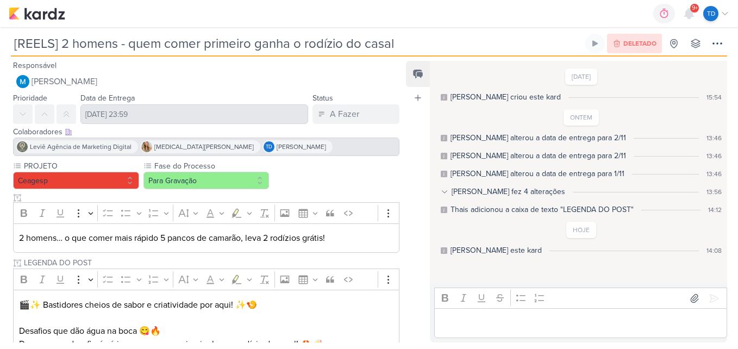
click at [331, 176] on div "PROJETO Ceagesp Fase do Processo Para Gravação" at bounding box center [206, 331] width 386 height 342
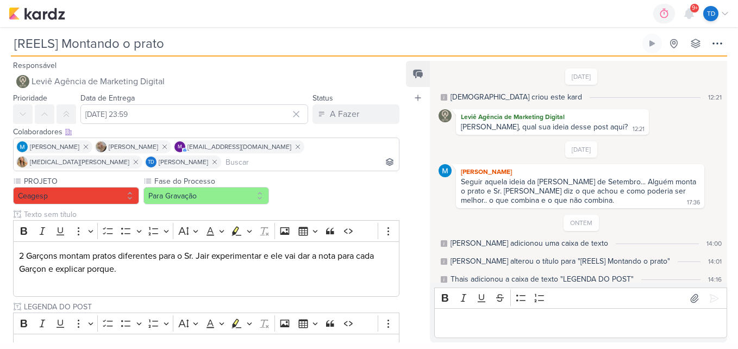
scroll to position [83, 0]
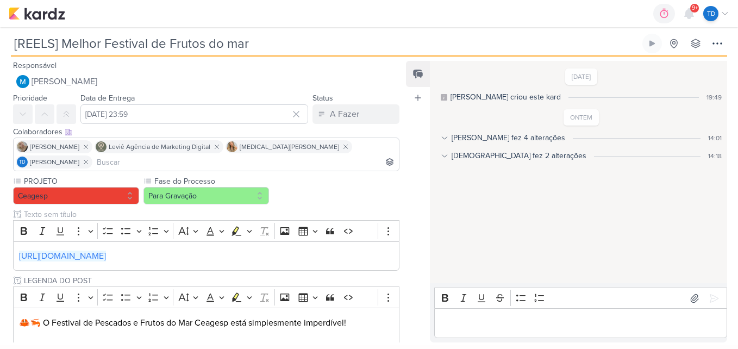
click at [367, 155] on input at bounding box center [246, 161] width 302 height 13
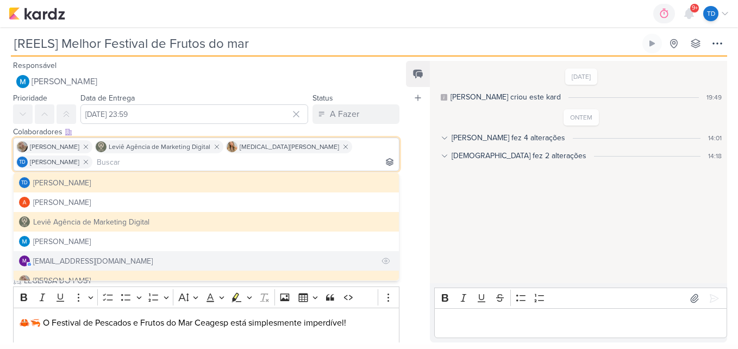
click at [66, 255] on div "[EMAIL_ADDRESS][DOMAIN_NAME]" at bounding box center [93, 260] width 120 height 11
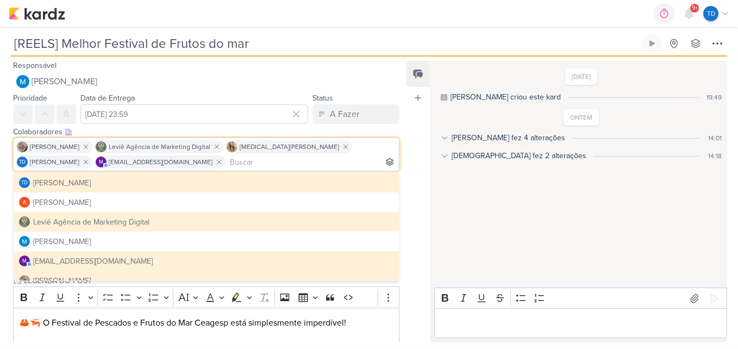
click at [409, 177] on div "Feed Atrelar email Solte o email para atrelar ao kard" at bounding box center [418, 202] width 24 height 282
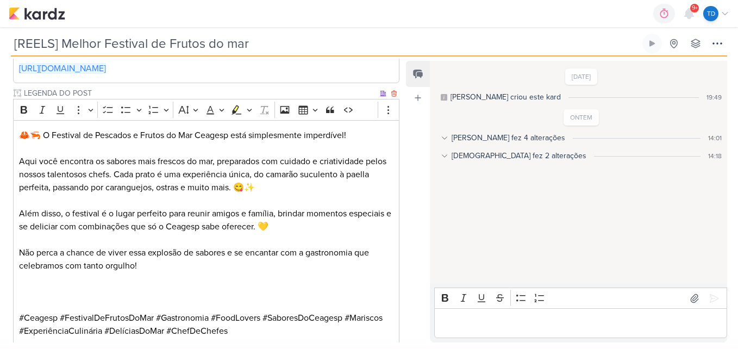
scroll to position [251, 0]
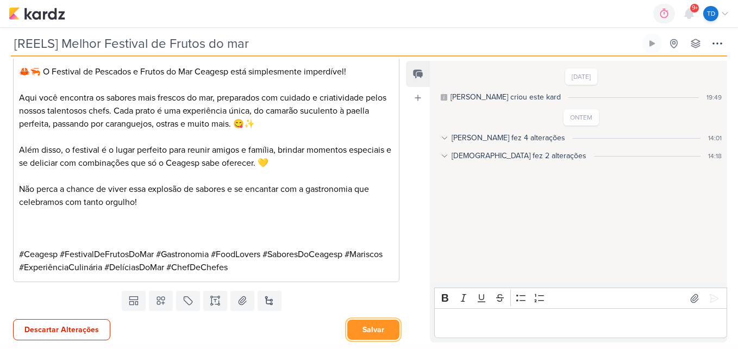
click at [376, 322] on button "Salvar" at bounding box center [373, 330] width 52 height 20
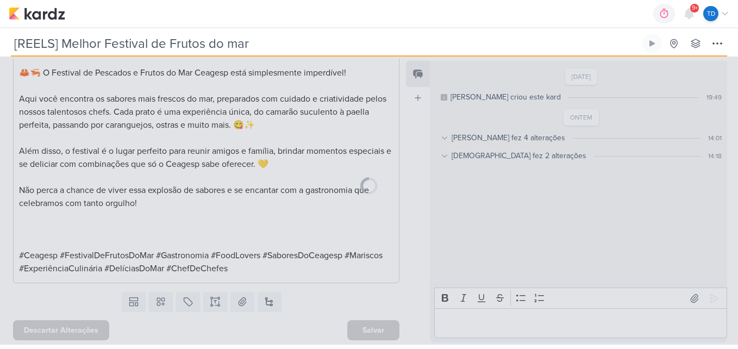
scroll to position [250, 0]
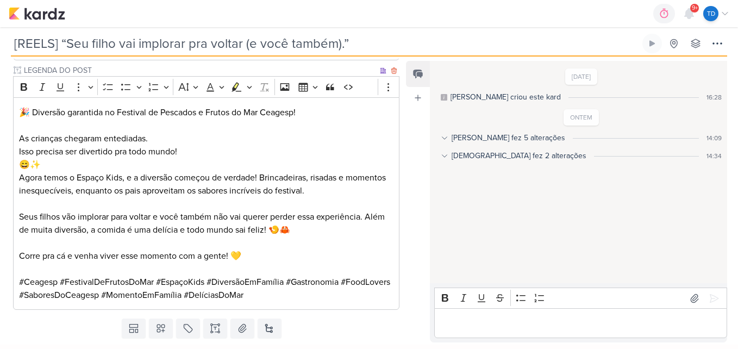
scroll to position [380, 0]
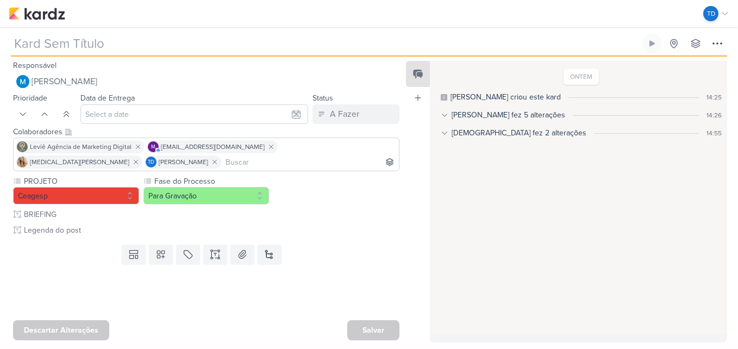
type input "[REELS] Quando os olhos brilham.."
type input "4 de dezembro de 2025 às 23:59"
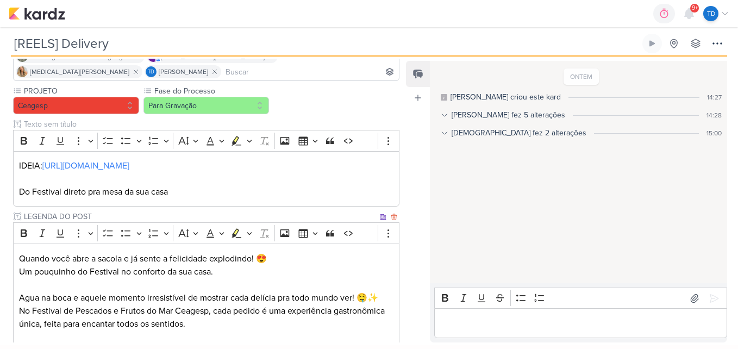
scroll to position [7, 0]
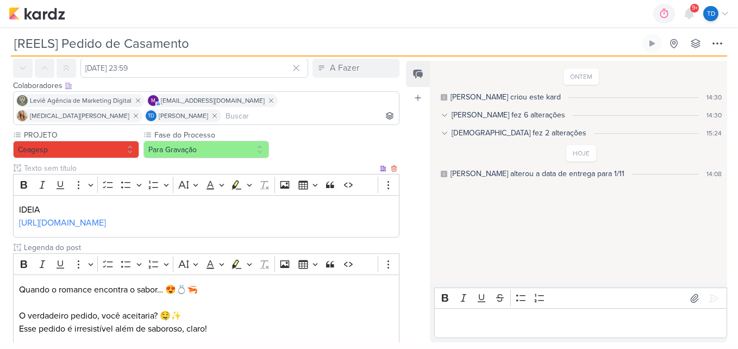
scroll to position [224, 0]
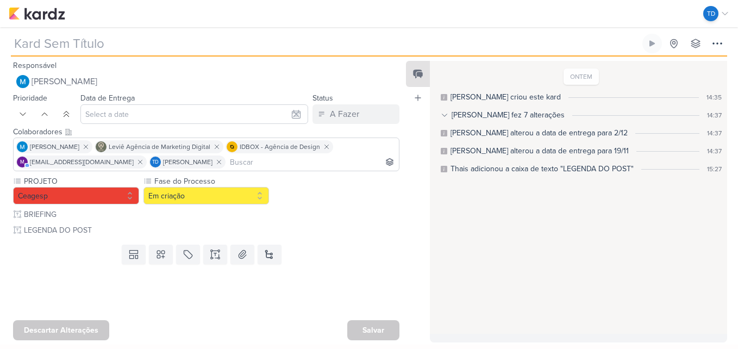
type input "[ESTÁTICO] Tá te devendo"
type input "19 de novembro de 2025 às 23:59"
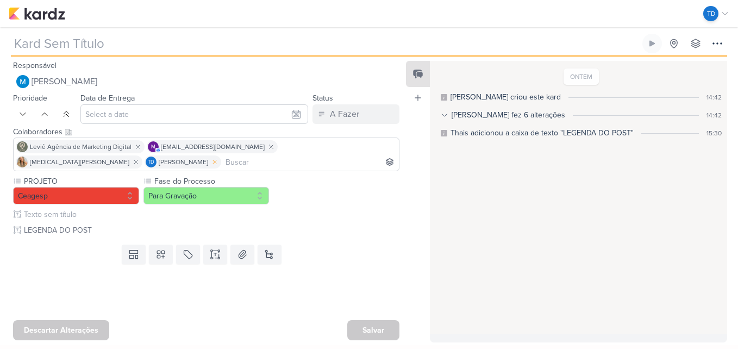
type input "[REELS] Vibe"
type input "[DATE] 23:59"
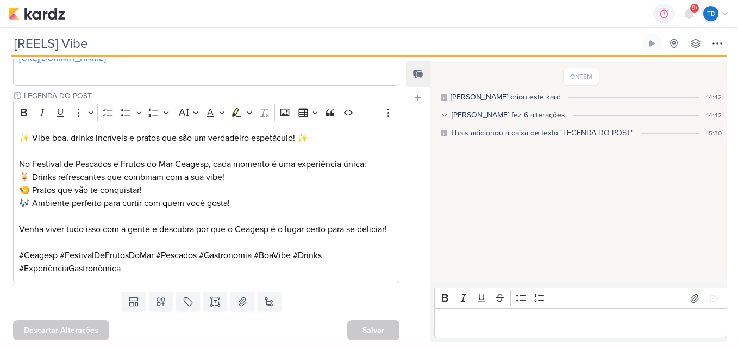
scroll to position [217, 0]
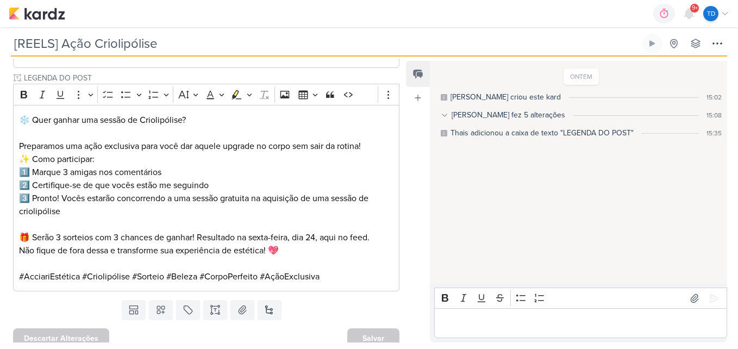
scroll to position [378, 0]
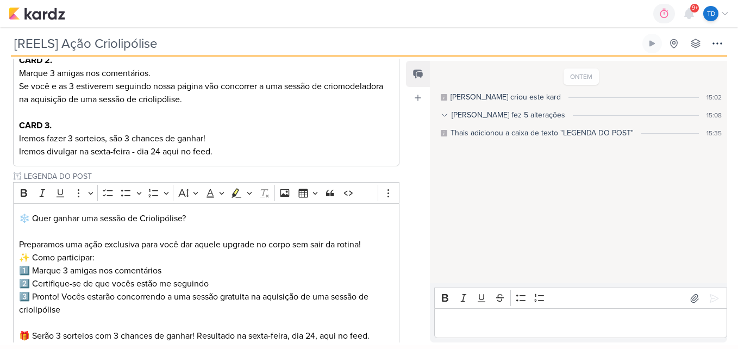
scroll to position [378, 0]
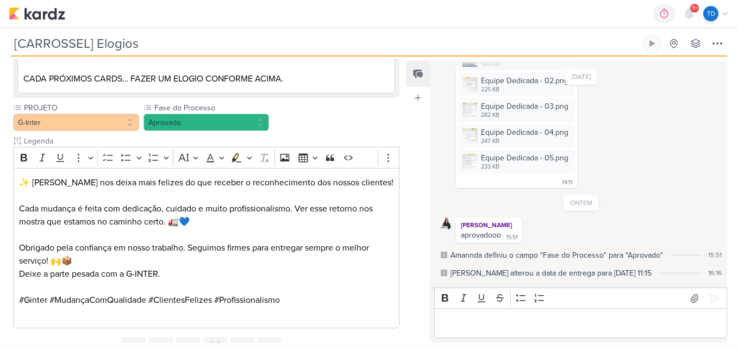
scroll to position [998, 0]
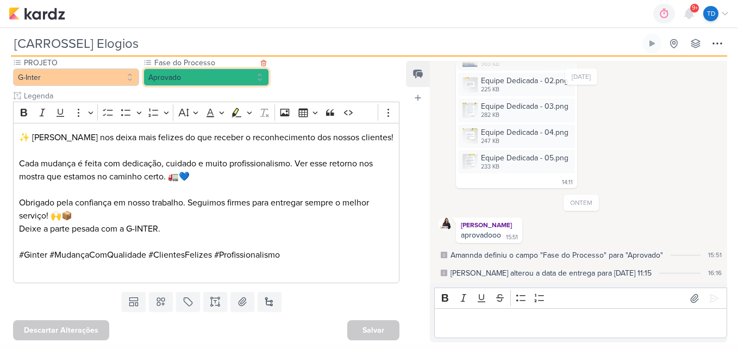
click at [239, 79] on button "Aprovado" at bounding box center [206, 76] width 126 height 17
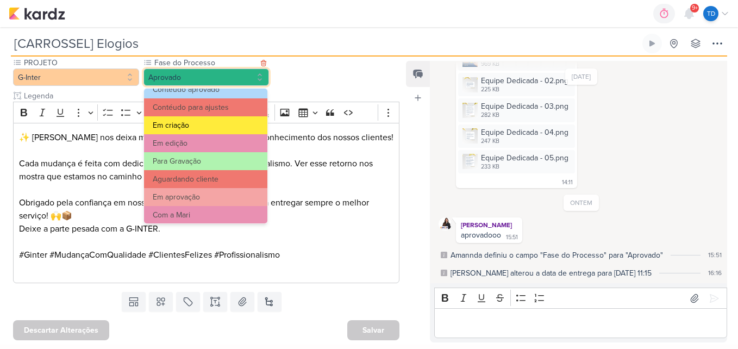
scroll to position [105, 0]
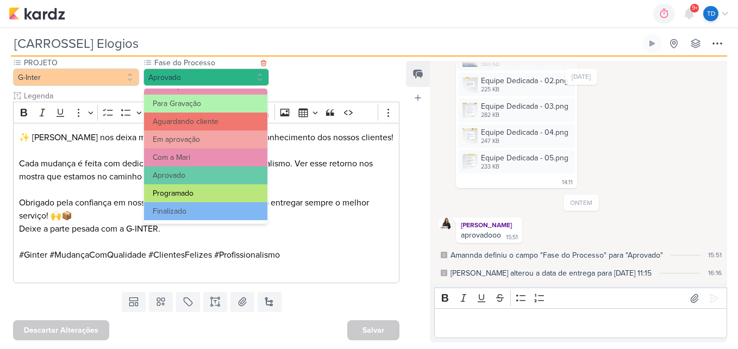
click at [203, 195] on button "Programado" at bounding box center [205, 193] width 123 height 18
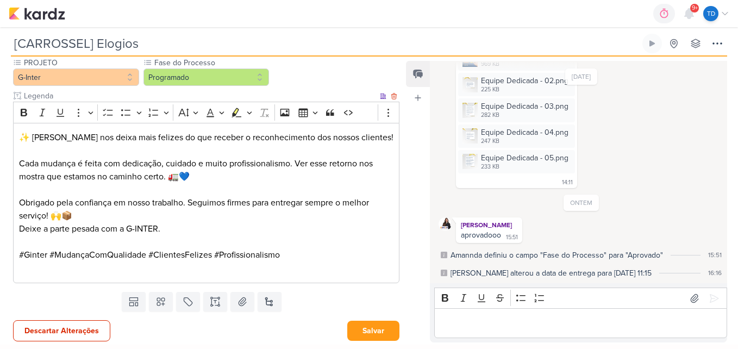
scroll to position [999, 0]
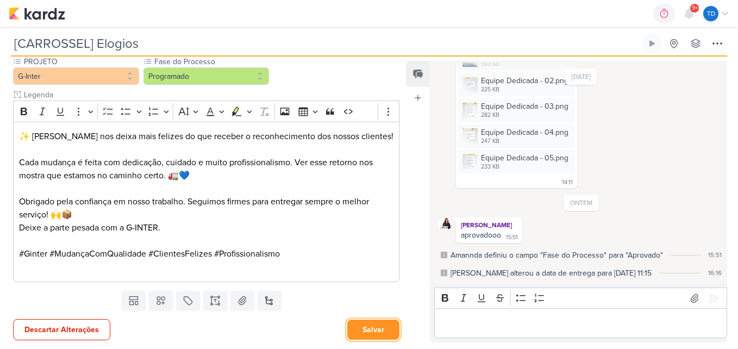
click at [361, 335] on button "Salvar" at bounding box center [373, 330] width 52 height 20
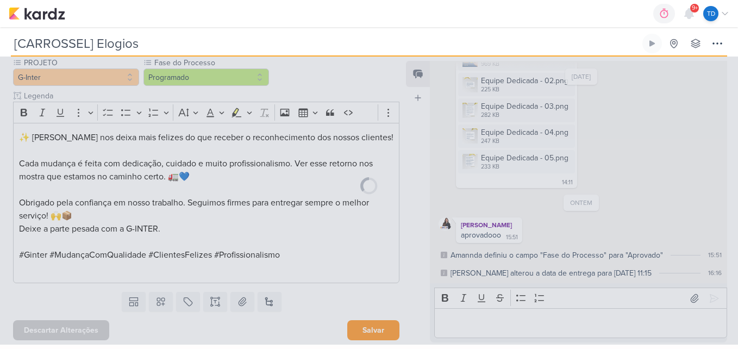
scroll to position [998, 0]
